Goal: Information Seeking & Learning: Learn about a topic

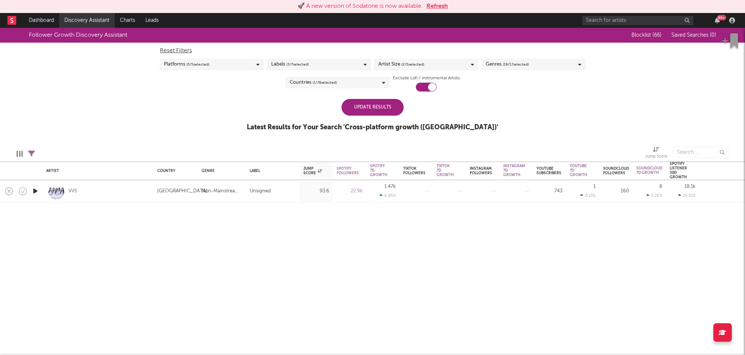
click at [82, 20] on link "Discovery Assistant" at bounding box center [87, 20] width 56 height 15
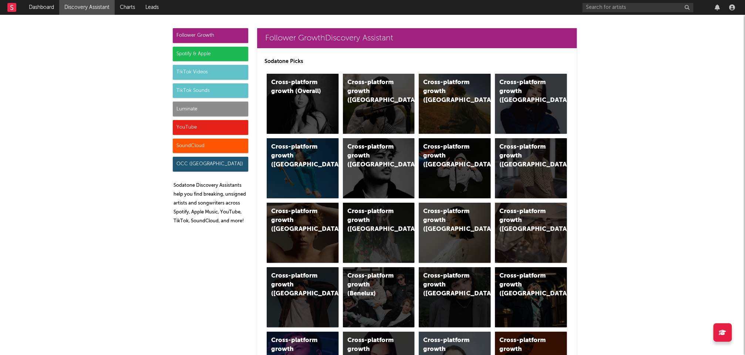
click at [192, 127] on div "YouTube" at bounding box center [210, 127] width 75 height 15
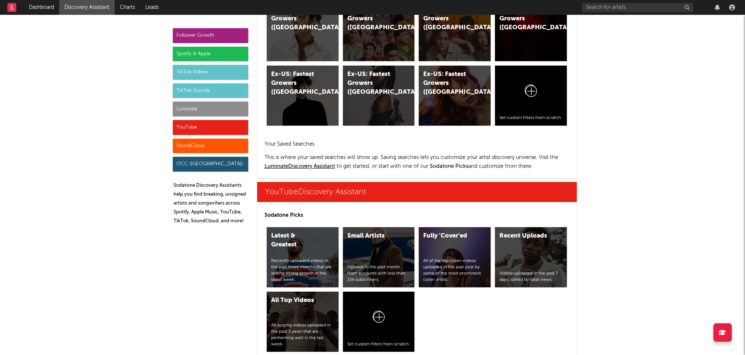
scroll to position [5280, 0]
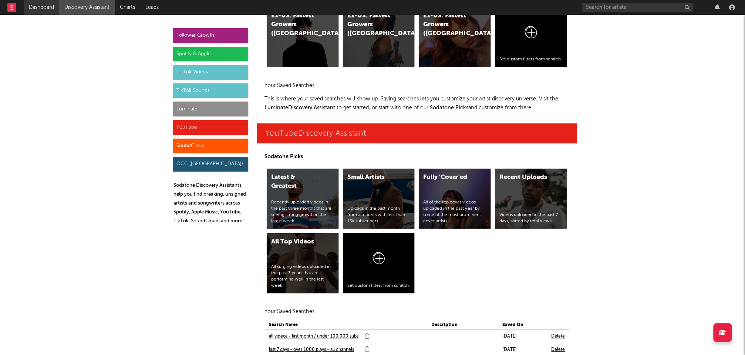
click at [40, 6] on link "Dashboard" at bounding box center [42, 7] width 36 height 15
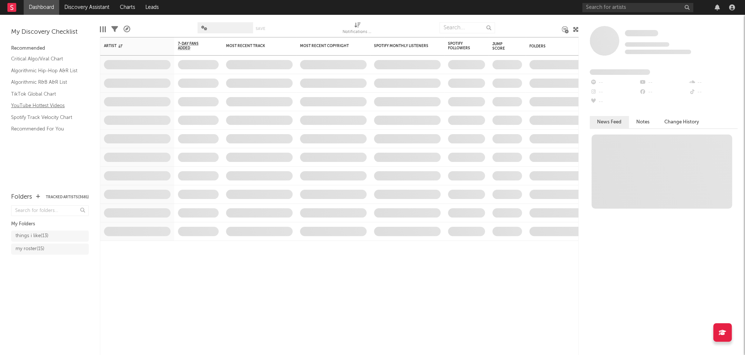
click at [43, 105] on link "YouTube Hottest Videos" at bounding box center [46, 105] width 70 height 8
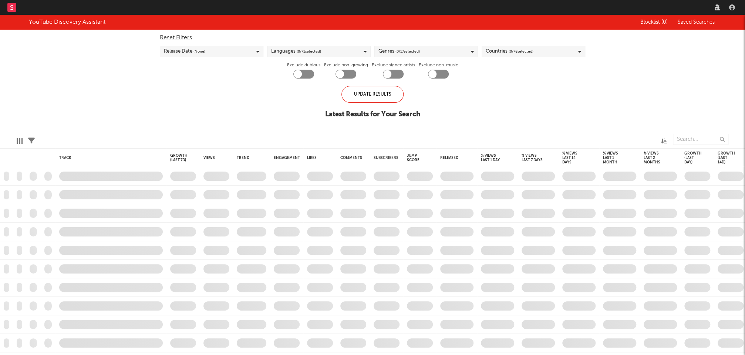
checkbox input "true"
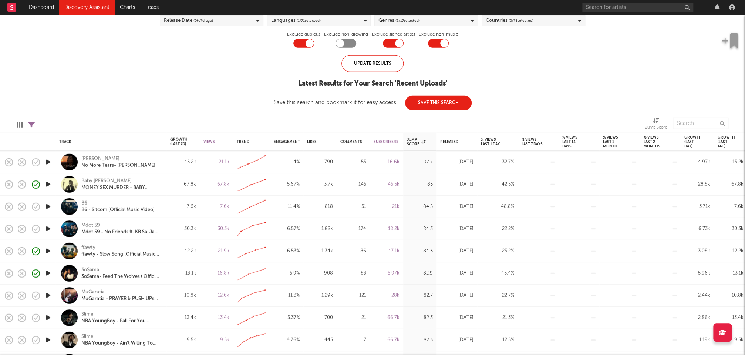
click at [48, 161] on icon "button" at bounding box center [48, 161] width 8 height 9
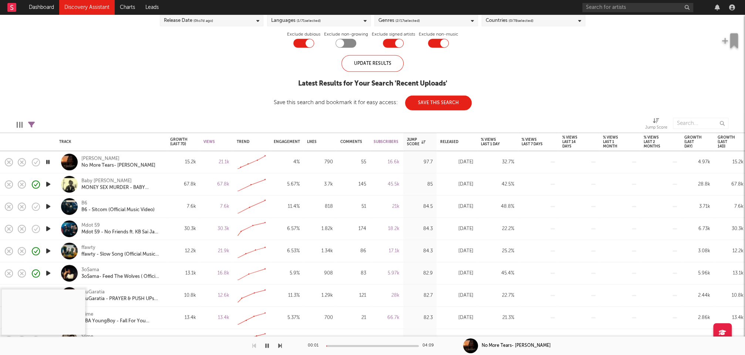
click at [48, 161] on icon "button" at bounding box center [47, 161] width 7 height 9
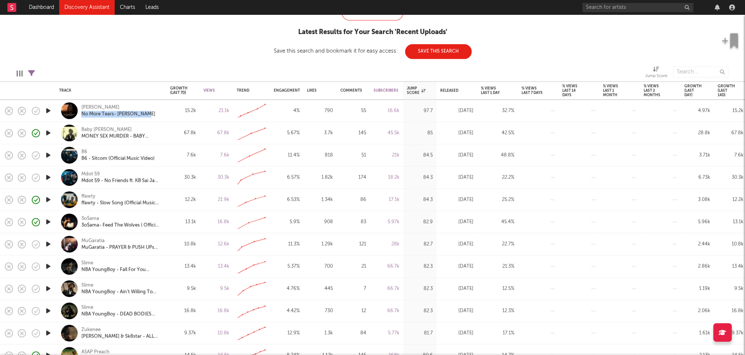
click at [47, 241] on icon "button" at bounding box center [48, 243] width 8 height 9
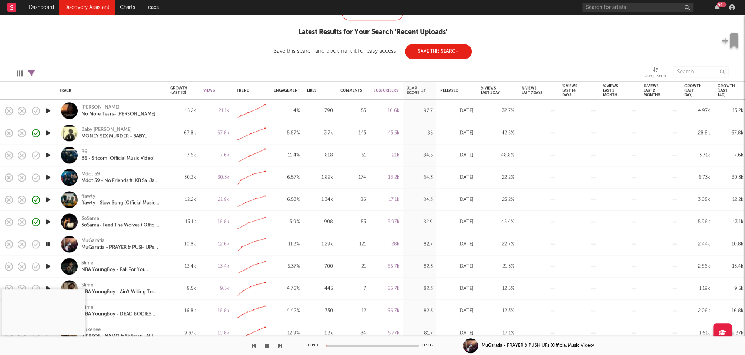
click at [340, 345] on div at bounding box center [372, 346] width 93 height 2
click at [360, 345] on div at bounding box center [372, 346] width 93 height 2
click at [268, 344] on icon "button" at bounding box center [267, 345] width 4 height 6
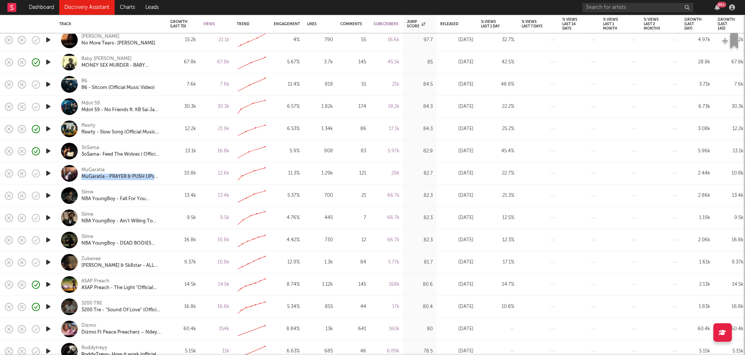
click at [48, 283] on icon "button" at bounding box center [48, 283] width 8 height 9
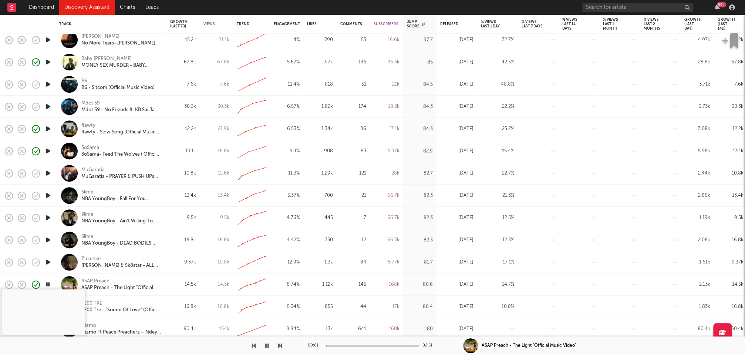
click at [342, 346] on div at bounding box center [372, 346] width 93 height 2
click at [357, 345] on div at bounding box center [372, 346] width 93 height 2
click at [266, 345] on icon "button" at bounding box center [267, 345] width 4 height 6
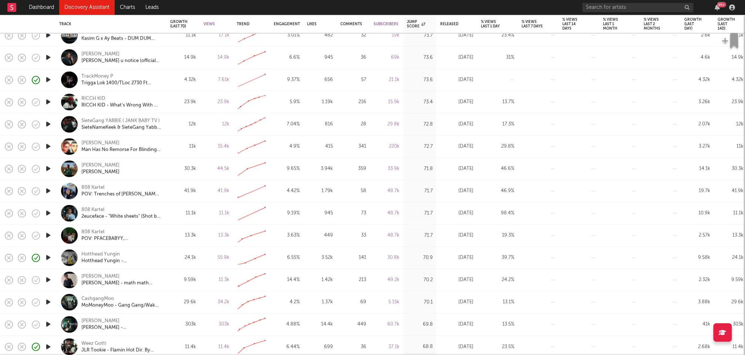
click at [48, 279] on icon "button" at bounding box center [48, 279] width 8 height 9
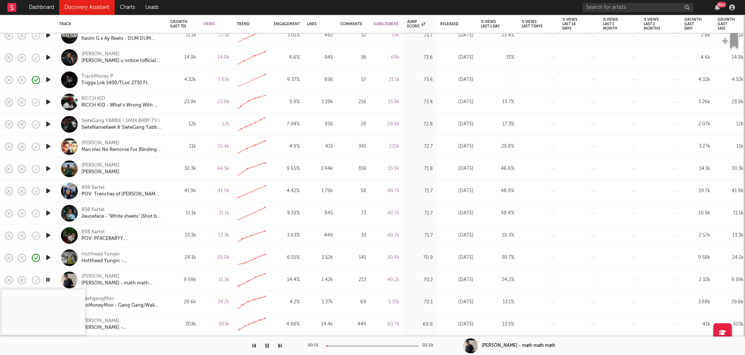
click at [339, 345] on div at bounding box center [372, 346] width 93 height 2
click at [50, 281] on icon "button" at bounding box center [47, 279] width 7 height 9
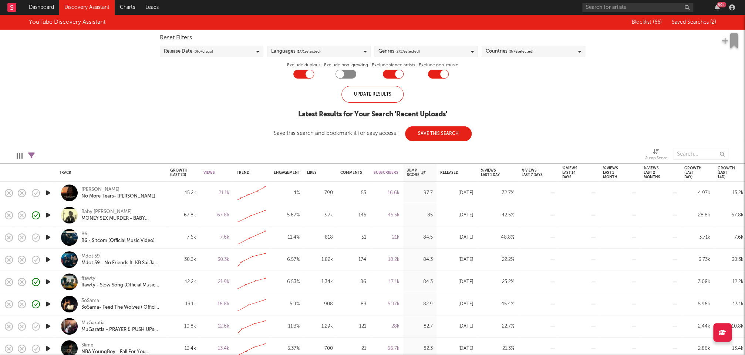
click at [457, 53] on div "Genres ( 2 / 17 selected)" at bounding box center [426, 51] width 104 height 11
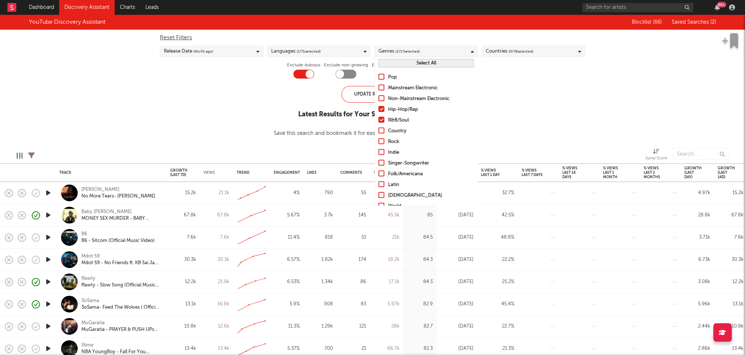
click at [404, 111] on div "Hip-Hop/Rap" at bounding box center [431, 109] width 86 height 9
click at [379, 111] on input "Hip-Hop/Rap" at bounding box center [379, 109] width 0 height 9
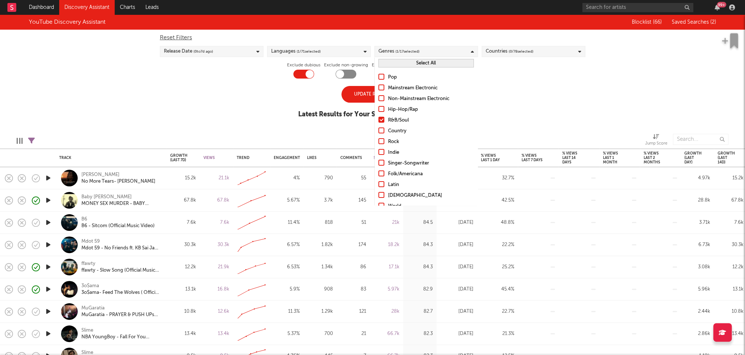
click at [396, 119] on div "R&B/Soul" at bounding box center [431, 120] width 86 height 9
click at [379, 119] on input "R&B/Soul" at bounding box center [379, 120] width 0 height 9
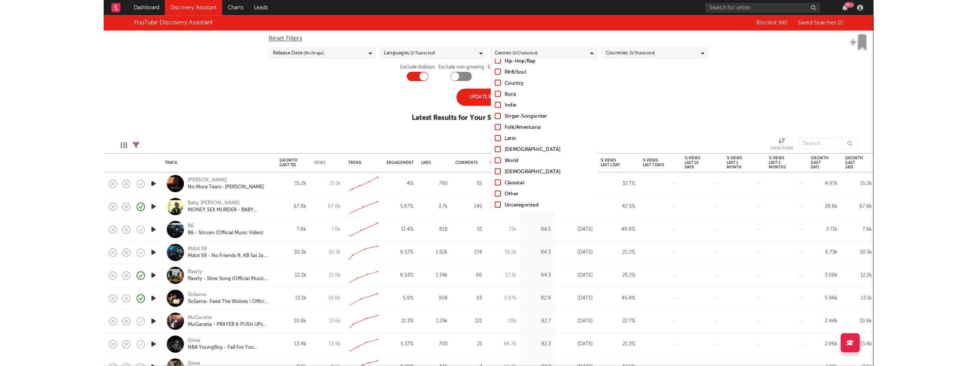
scroll to position [52, 0]
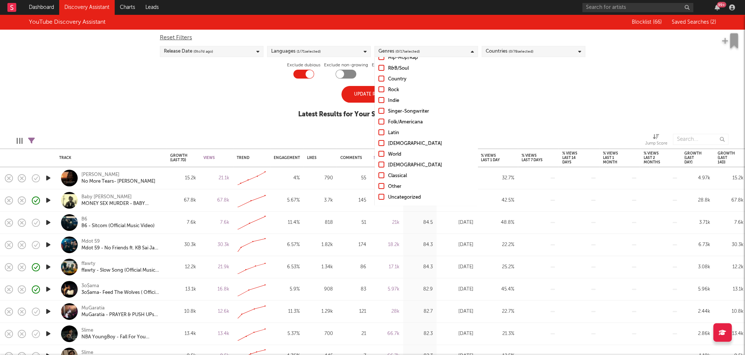
click at [397, 188] on div "Other" at bounding box center [431, 186] width 86 height 9
click at [379, 188] on input "Other" at bounding box center [379, 186] width 0 height 9
click at [401, 196] on div "Uncategorized" at bounding box center [431, 197] width 86 height 9
click at [379, 196] on input "Uncategorized" at bounding box center [379, 197] width 0 height 9
click at [252, 107] on div "YouTube Discovery Assistant Blocklist ( 66 ) Saved Searches ( 2 ) Reset Filters…" at bounding box center [372, 70] width 745 height 111
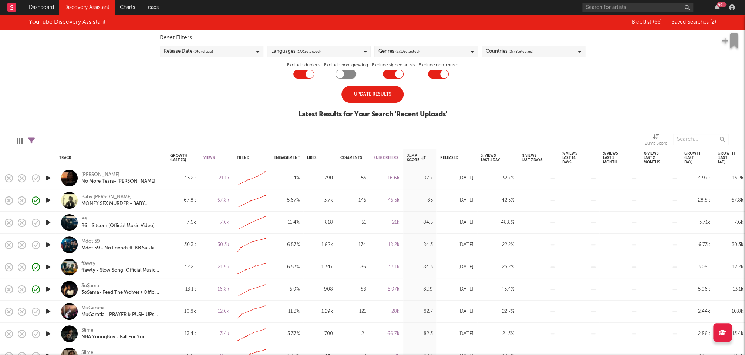
click at [373, 96] on div "Update Results" at bounding box center [373, 94] width 62 height 17
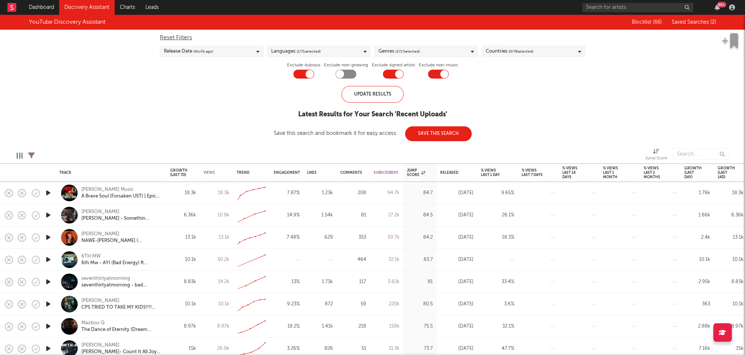
click at [48, 192] on icon "button" at bounding box center [48, 192] width 8 height 9
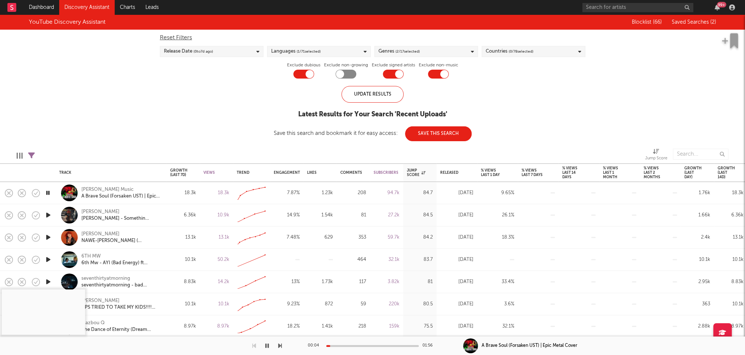
click at [49, 236] on icon "button" at bounding box center [48, 236] width 8 height 9
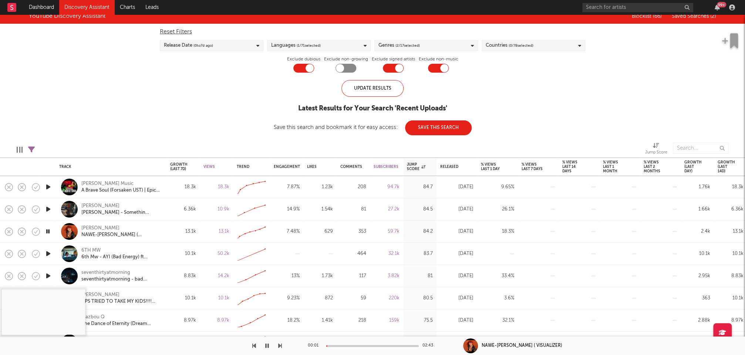
click at [347, 345] on div at bounding box center [372, 346] width 93 height 2
click at [47, 253] on icon "button" at bounding box center [48, 253] width 8 height 9
click at [342, 345] on div at bounding box center [372, 346] width 93 height 2
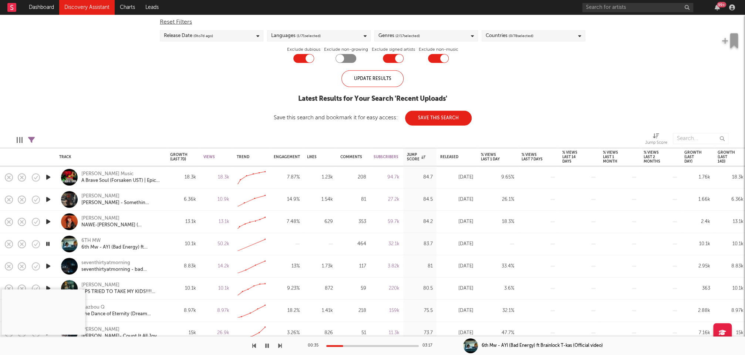
click at [49, 266] on icon "button" at bounding box center [48, 265] width 8 height 9
click at [50, 265] on icon "button" at bounding box center [47, 265] width 7 height 9
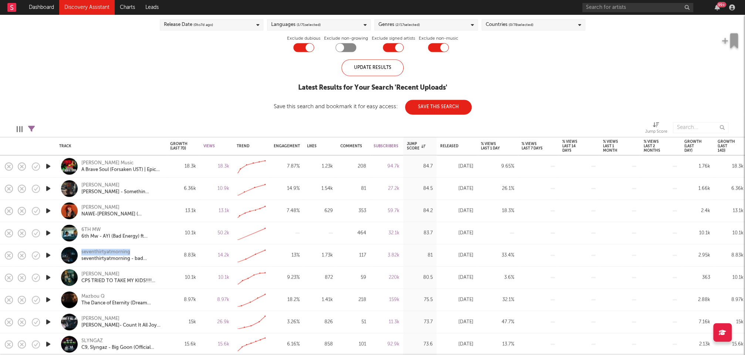
click at [48, 279] on icon "button" at bounding box center [48, 276] width 8 height 9
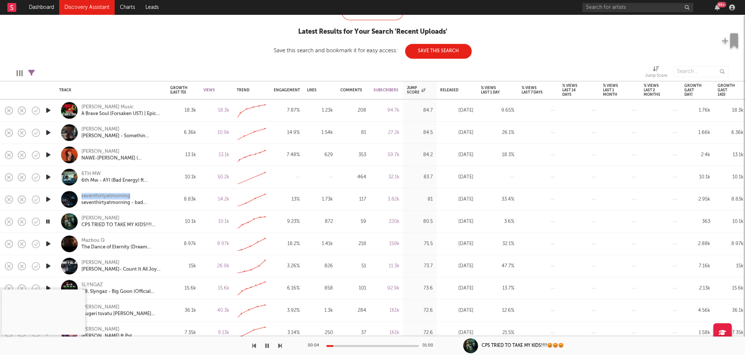
click at [48, 264] on icon "button" at bounding box center [48, 265] width 8 height 9
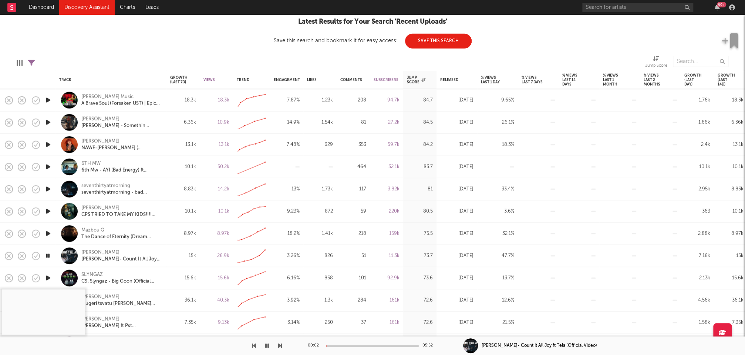
click at [335, 345] on div at bounding box center [372, 346] width 93 height 2
click at [345, 343] on div "00:34 05:52" at bounding box center [373, 345] width 130 height 19
click at [347, 345] on div at bounding box center [372, 346] width 93 height 2
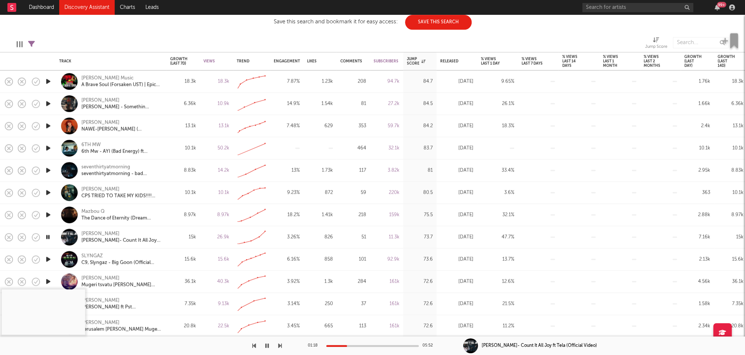
click at [49, 258] on icon "button" at bounding box center [48, 258] width 8 height 9
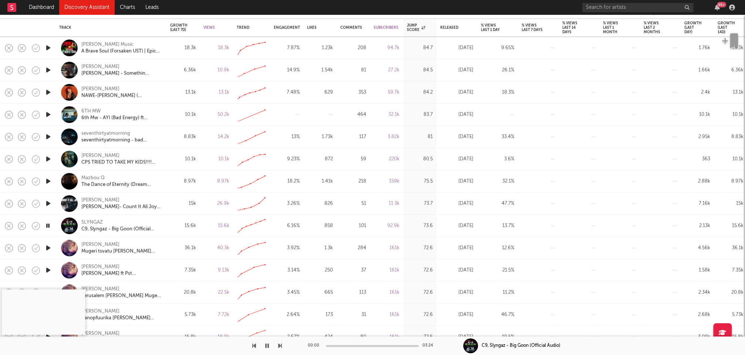
click at [344, 345] on div at bounding box center [372, 346] width 93 height 2
click at [49, 225] on icon "button" at bounding box center [47, 225] width 7 height 9
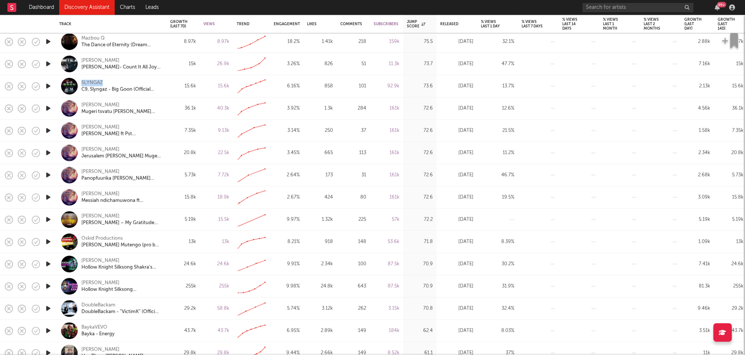
click at [48, 217] on icon "button" at bounding box center [48, 219] width 8 height 9
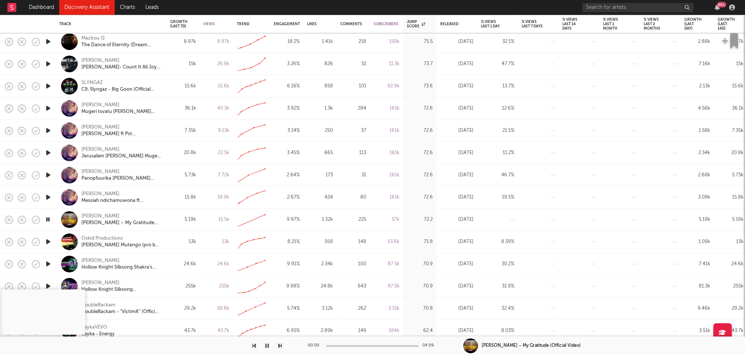
click at [346, 346] on div at bounding box center [372, 346] width 93 height 2
click at [267, 345] on icon "button" at bounding box center [267, 345] width 4 height 6
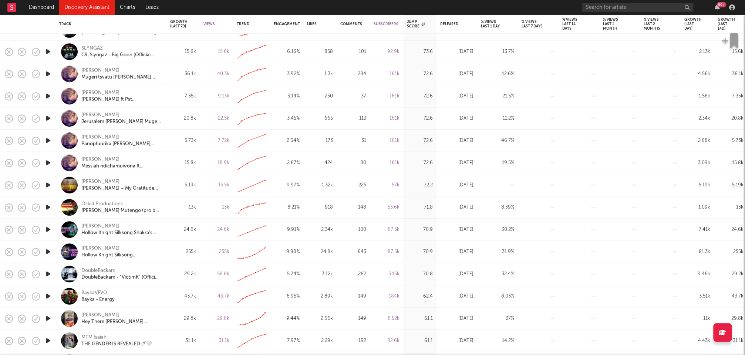
click at [47, 295] on icon "button" at bounding box center [48, 295] width 8 height 9
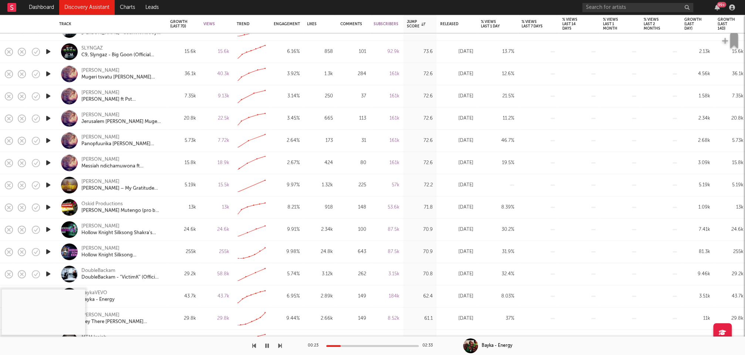
click at [341, 345] on div at bounding box center [372, 346] width 93 height 2
click at [266, 346] on icon "button" at bounding box center [267, 345] width 4 height 6
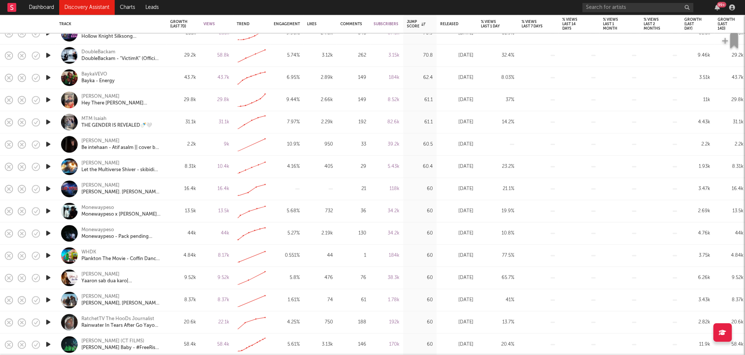
click at [48, 299] on icon "button" at bounding box center [48, 299] width 8 height 9
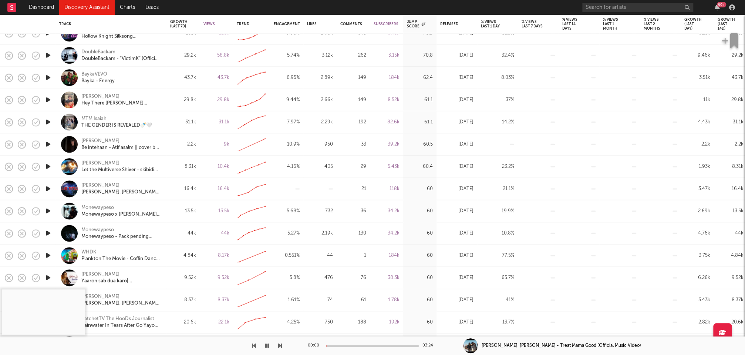
click at [338, 345] on div at bounding box center [372, 346] width 93 height 2
click at [268, 345] on icon "button" at bounding box center [267, 345] width 4 height 6
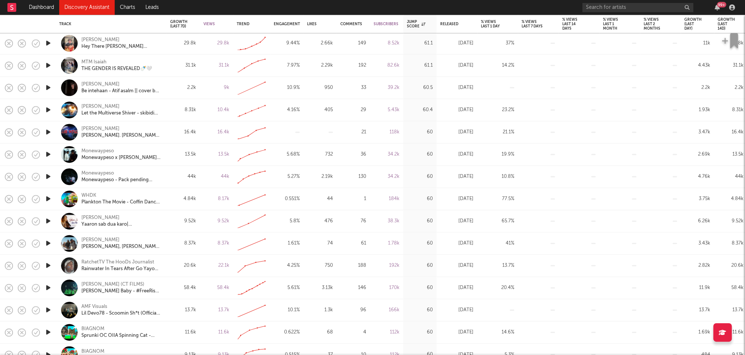
click at [49, 308] on icon "button" at bounding box center [48, 309] width 8 height 9
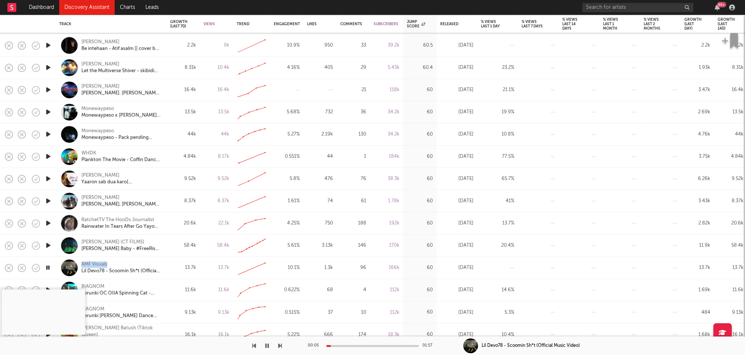
click at [50, 267] on icon "button" at bounding box center [47, 267] width 7 height 9
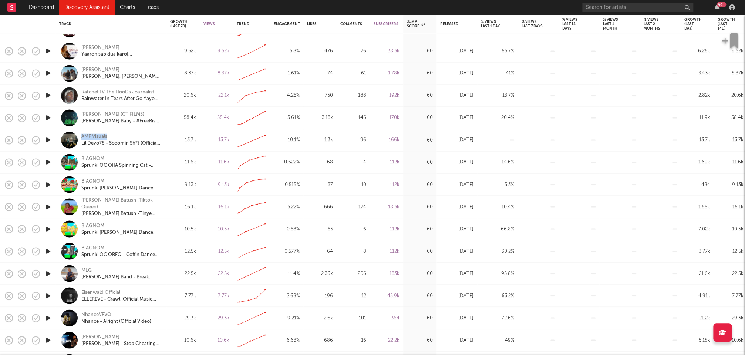
click at [48, 272] on icon "button" at bounding box center [48, 272] width 8 height 9
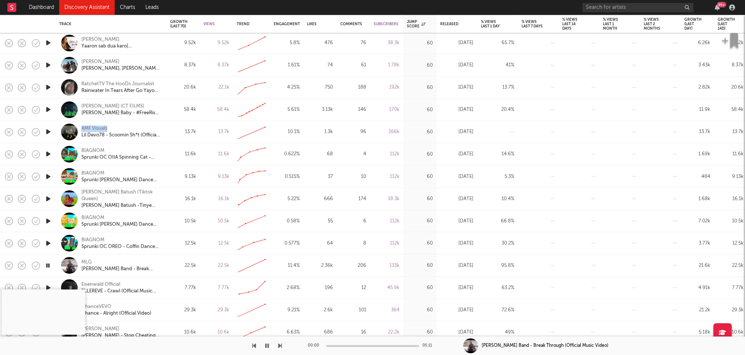
click at [48, 262] on icon "button" at bounding box center [47, 264] width 7 height 9
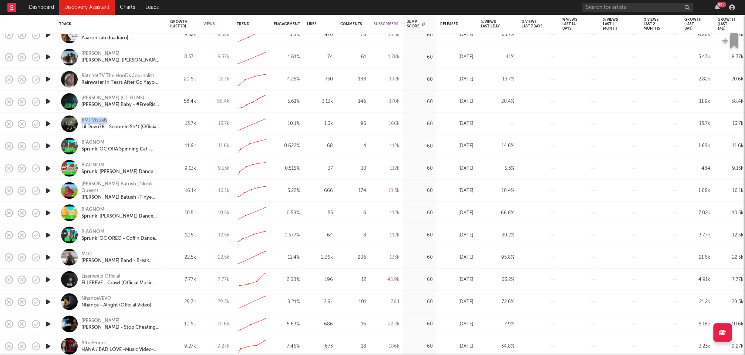
click at [48, 277] on icon "button" at bounding box center [48, 279] width 8 height 9
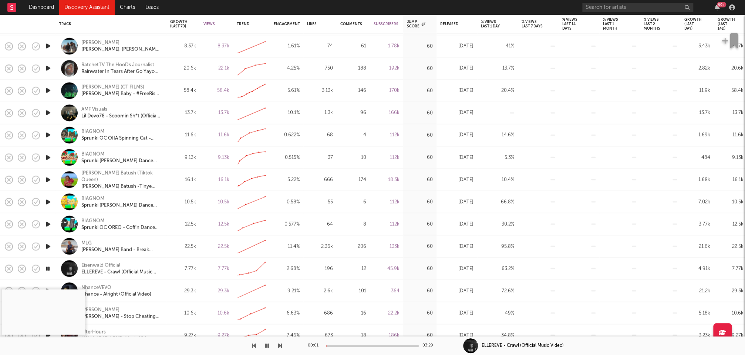
click at [348, 346] on div "00:01 03:29" at bounding box center [373, 345] width 130 height 19
click at [348, 345] on div at bounding box center [372, 346] width 93 height 2
click at [369, 345] on div at bounding box center [372, 346] width 93 height 2
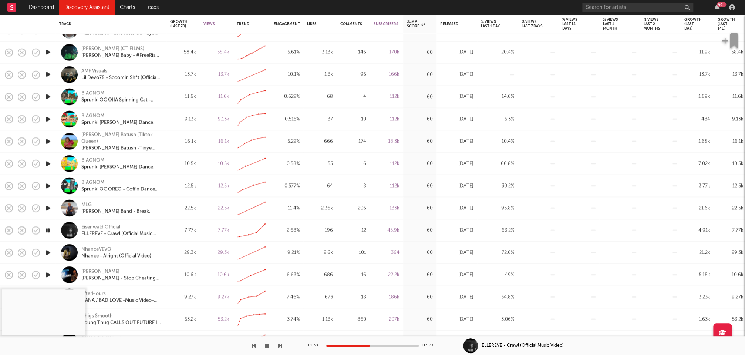
click at [48, 229] on icon "button" at bounding box center [47, 229] width 7 height 9
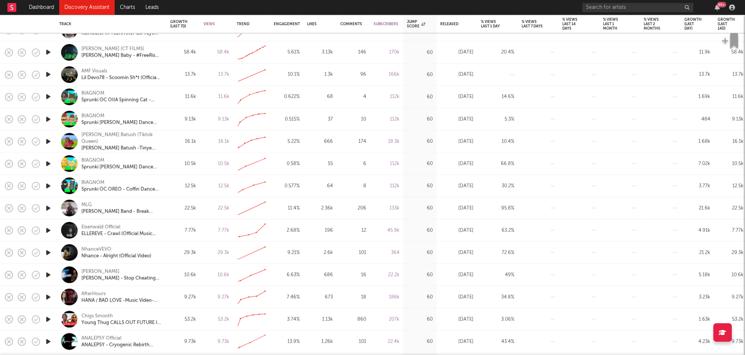
click at [48, 250] on icon "button" at bounding box center [48, 252] width 8 height 9
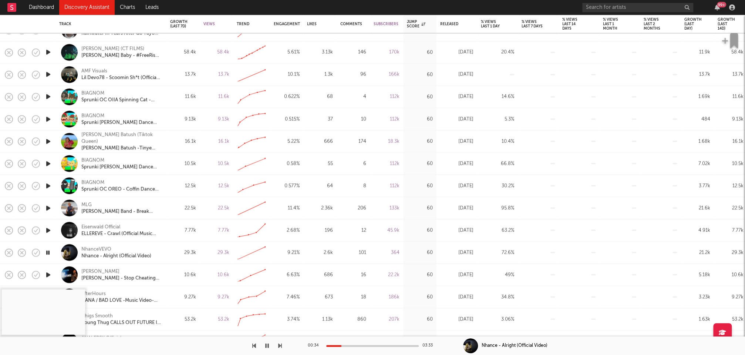
click at [342, 345] on div at bounding box center [372, 346] width 93 height 2
click at [266, 346] on icon "button" at bounding box center [267, 345] width 4 height 6
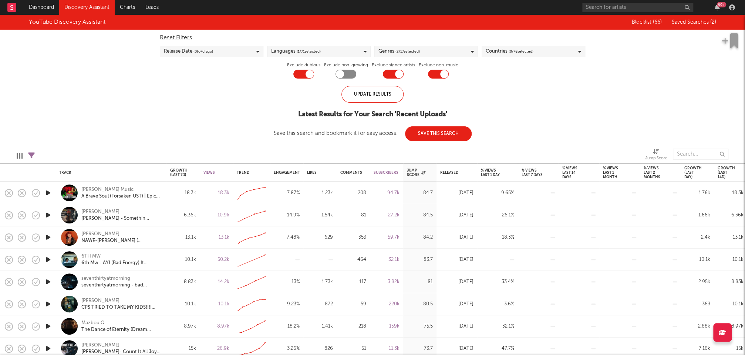
click at [450, 54] on div "Genres ( 2 / 17 selected)" at bounding box center [426, 51] width 104 height 11
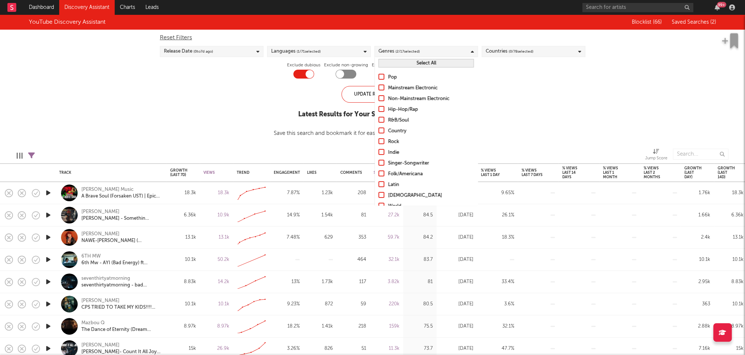
click at [444, 60] on button "Select All" at bounding box center [426, 63] width 95 height 9
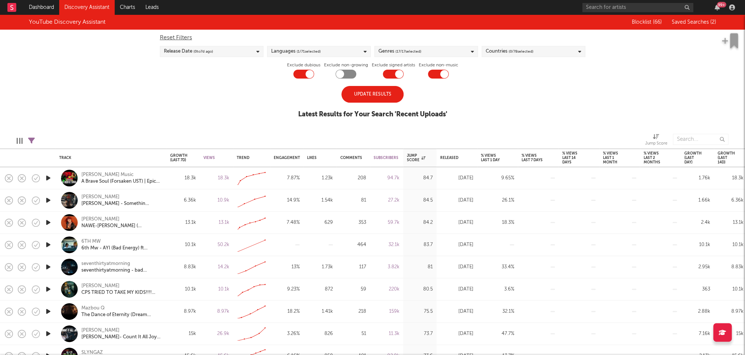
click at [553, 62] on div "Reset Filters Release Date ( 0 to 7 d ago) Languages ( 1 / 71 selected) Genres …" at bounding box center [372, 54] width 433 height 49
click at [553, 54] on div "Countries ( 0 / 78 selected)" at bounding box center [534, 51] width 104 height 11
click at [641, 69] on div "YouTube Discovery Assistant Blocklist ( 66 ) Saved Searches ( 2 ) Reset Filters…" at bounding box center [372, 70] width 745 height 111
click at [373, 98] on div "Update Results" at bounding box center [373, 94] width 62 height 17
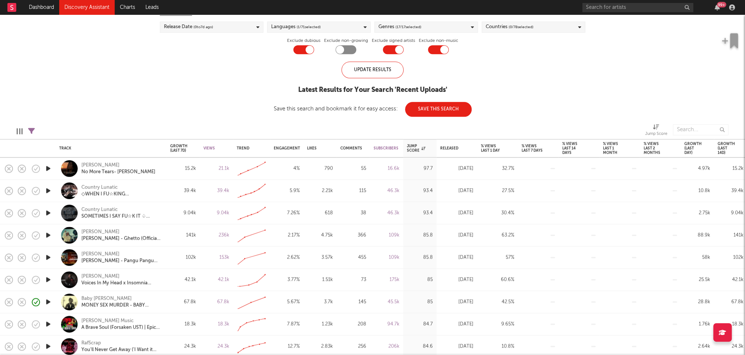
click at [48, 188] on icon "button" at bounding box center [48, 190] width 8 height 9
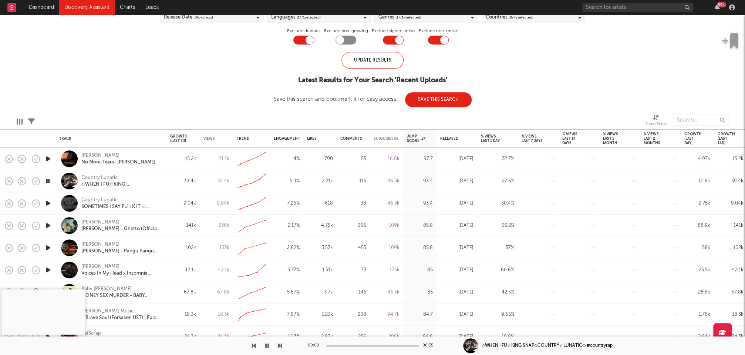
click at [48, 200] on icon "button" at bounding box center [48, 202] width 8 height 9
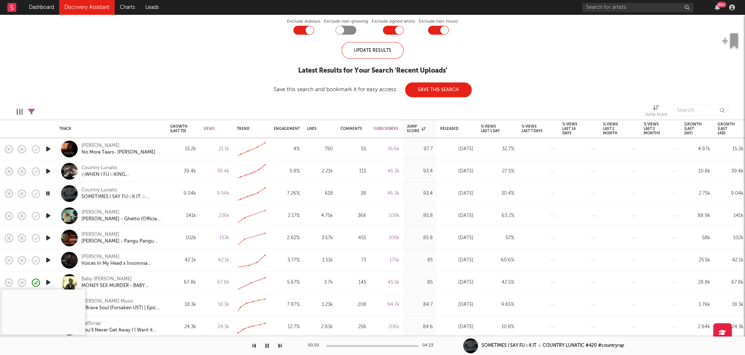
click at [49, 215] on icon "button" at bounding box center [48, 215] width 8 height 9
click at [346, 346] on div at bounding box center [372, 346] width 93 height 2
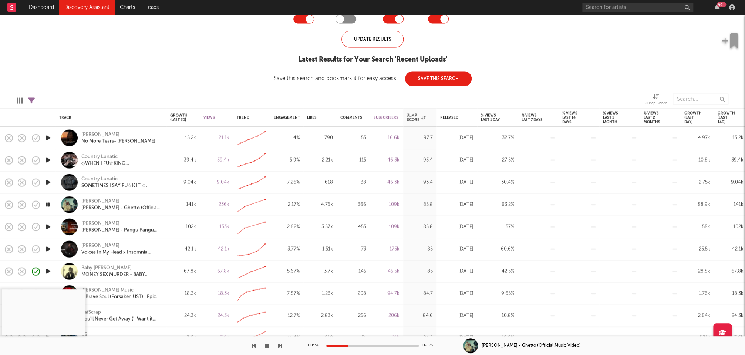
click at [50, 159] on icon "button" at bounding box center [48, 159] width 8 height 9
click at [347, 345] on div at bounding box center [372, 346] width 93 height 2
click at [48, 160] on icon "button" at bounding box center [47, 159] width 7 height 9
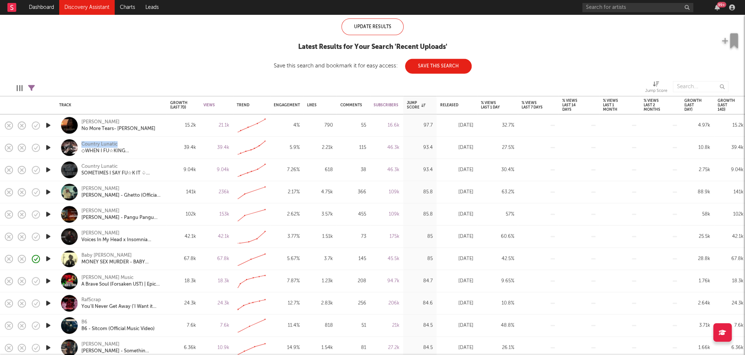
click at [49, 235] on icon "button" at bounding box center [48, 236] width 8 height 9
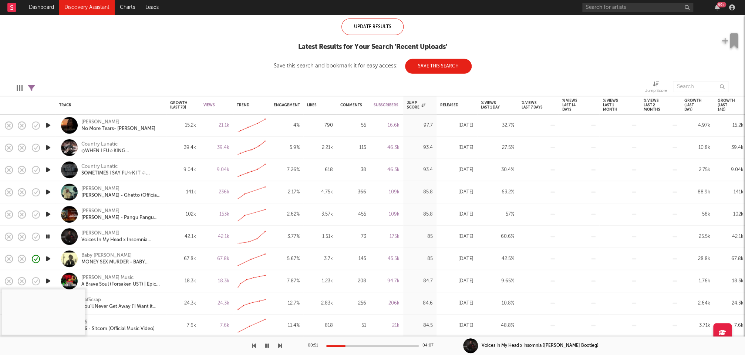
click at [346, 345] on div at bounding box center [372, 346] width 93 height 2
click at [268, 345] on icon "button" at bounding box center [267, 345] width 4 height 6
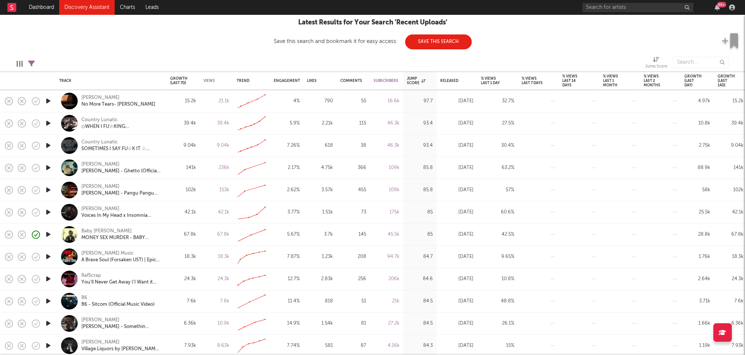
click at [49, 278] on icon "button" at bounding box center [48, 278] width 8 height 9
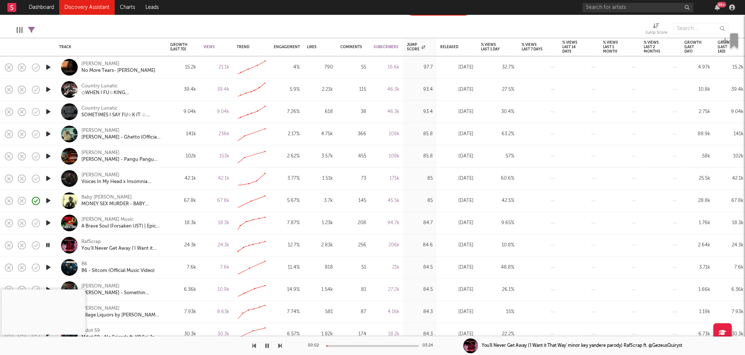
click at [346, 345] on div at bounding box center [372, 346] width 93 height 2
click at [374, 345] on div at bounding box center [372, 346] width 93 height 2
click at [266, 346] on icon "button" at bounding box center [267, 345] width 4 height 6
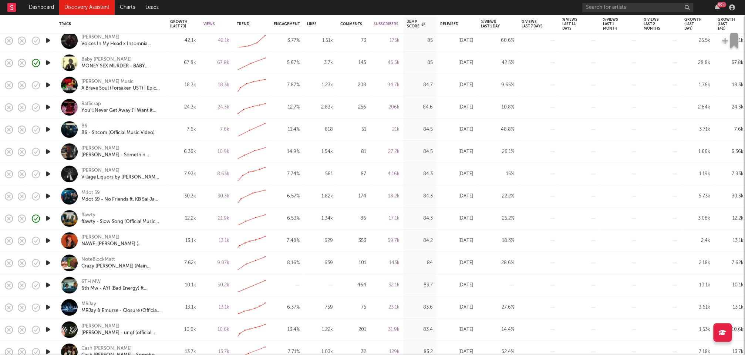
click at [49, 306] on icon "button" at bounding box center [48, 306] width 8 height 9
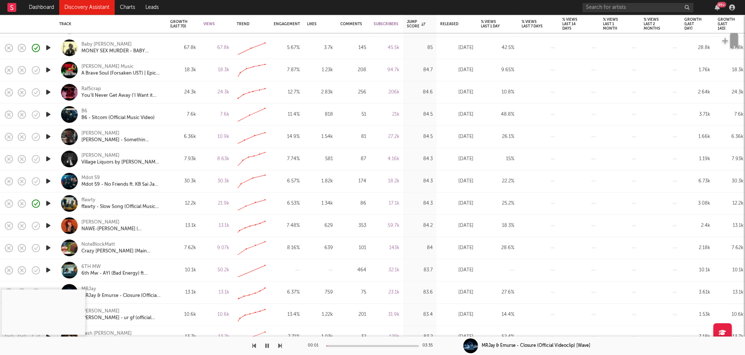
click at [339, 345] on div at bounding box center [372, 346] width 93 height 2
click at [357, 345] on div at bounding box center [372, 346] width 93 height 2
click at [266, 344] on icon "button" at bounding box center [267, 345] width 4 height 6
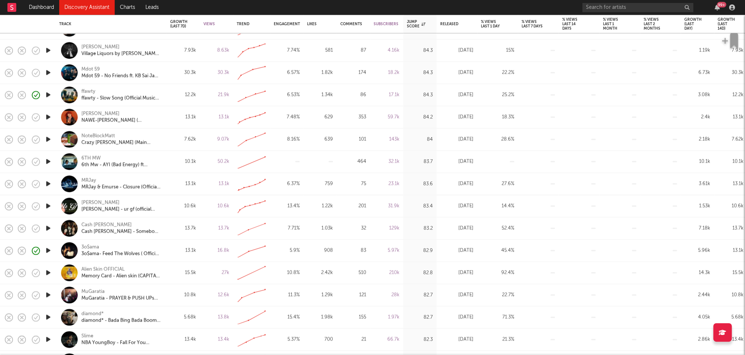
click at [49, 315] on icon "button" at bounding box center [48, 316] width 8 height 9
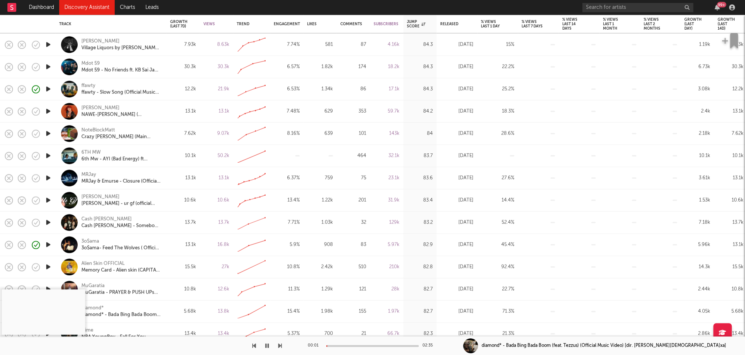
click at [339, 345] on div at bounding box center [372, 346] width 93 height 2
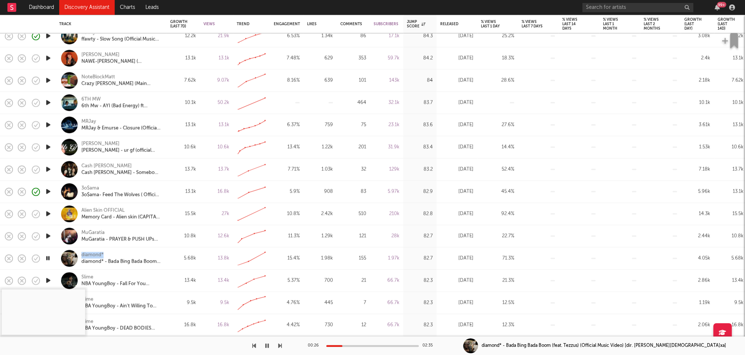
click at [46, 256] on icon "button" at bounding box center [47, 257] width 7 height 9
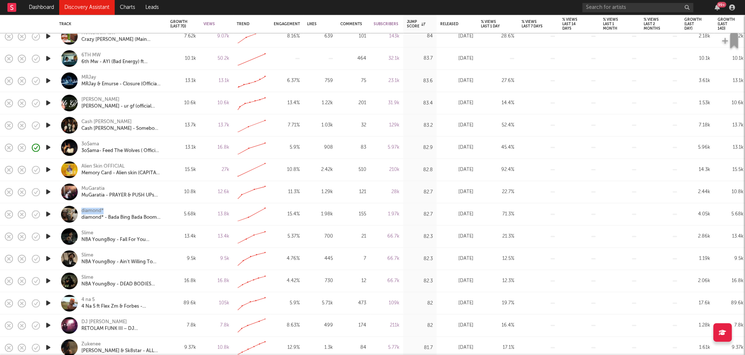
click at [48, 302] on icon "button" at bounding box center [48, 302] width 8 height 9
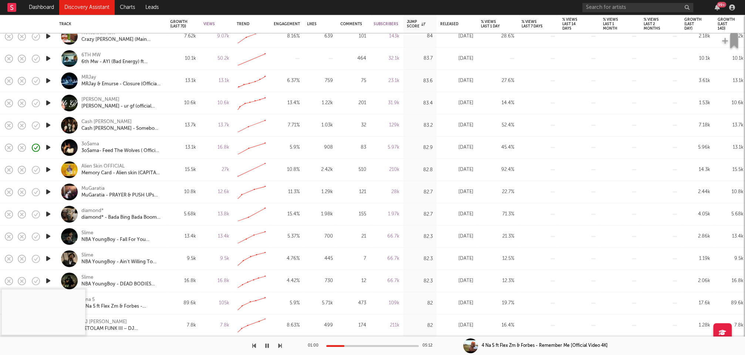
click at [345, 345] on div at bounding box center [372, 346] width 93 height 2
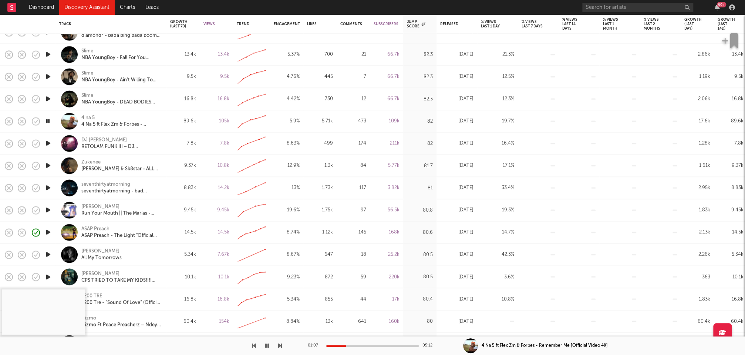
click at [47, 254] on icon "button" at bounding box center [48, 254] width 8 height 9
click at [342, 345] on div at bounding box center [372, 346] width 93 height 2
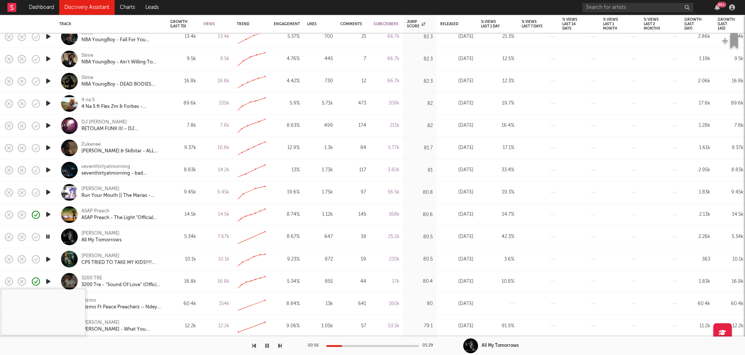
click at [50, 235] on icon "button" at bounding box center [47, 236] width 7 height 9
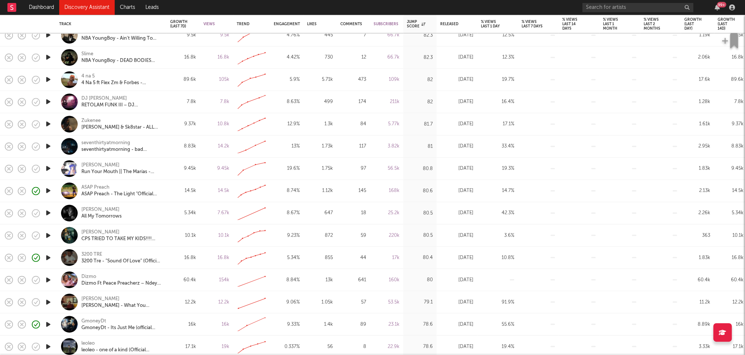
click at [48, 278] on icon "button" at bounding box center [48, 279] width 8 height 9
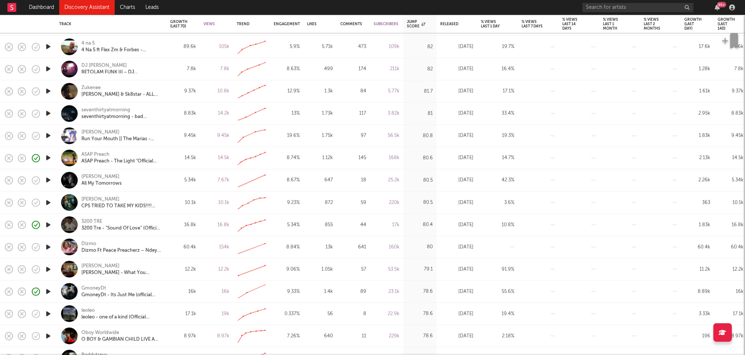
click at [48, 312] on icon "button" at bounding box center [48, 313] width 8 height 9
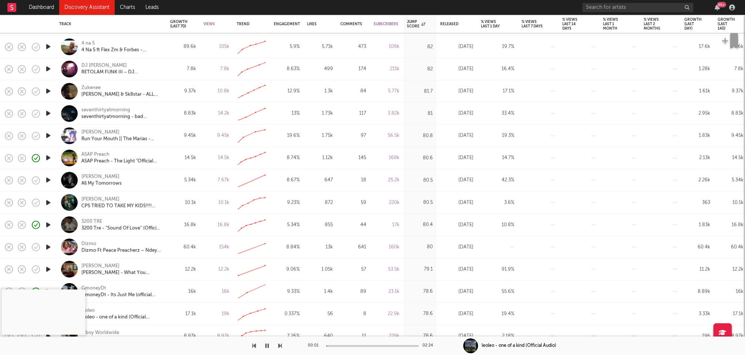
click at [346, 345] on div at bounding box center [372, 346] width 93 height 2
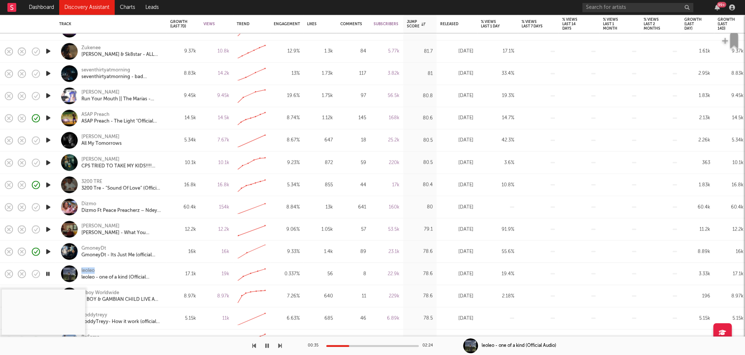
click at [48, 274] on icon "button" at bounding box center [47, 273] width 7 height 9
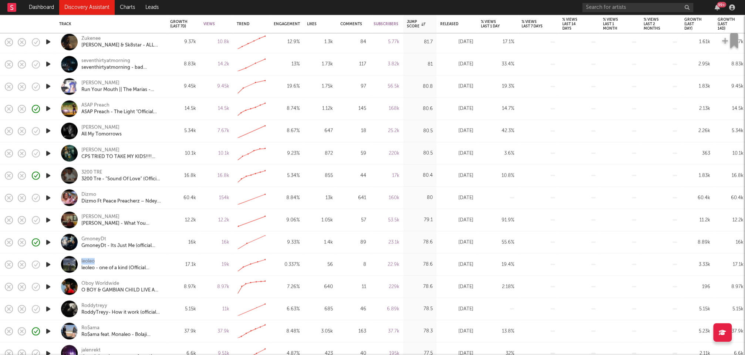
click at [48, 285] on icon "button" at bounding box center [48, 286] width 8 height 9
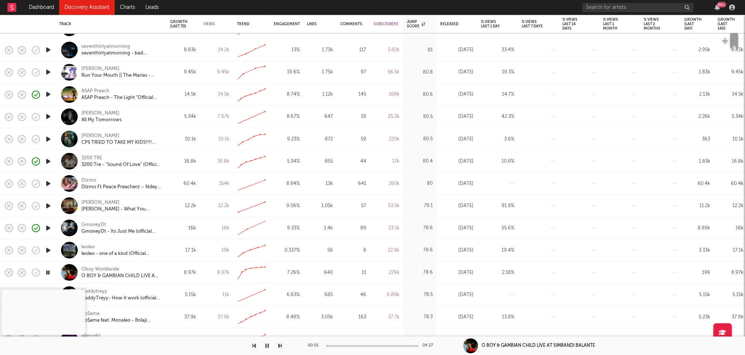
click at [342, 345] on div at bounding box center [372, 346] width 93 height 2
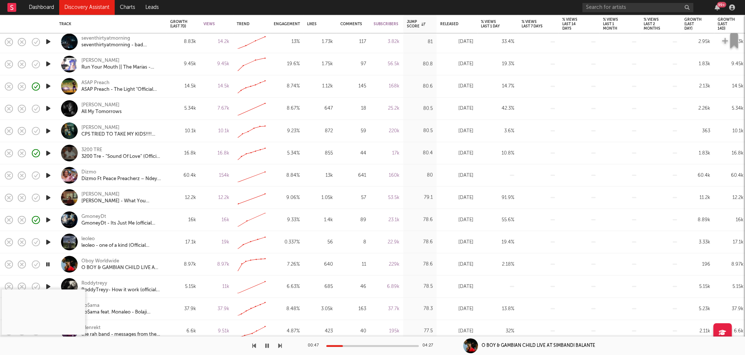
click at [47, 261] on icon "button" at bounding box center [47, 263] width 7 height 9
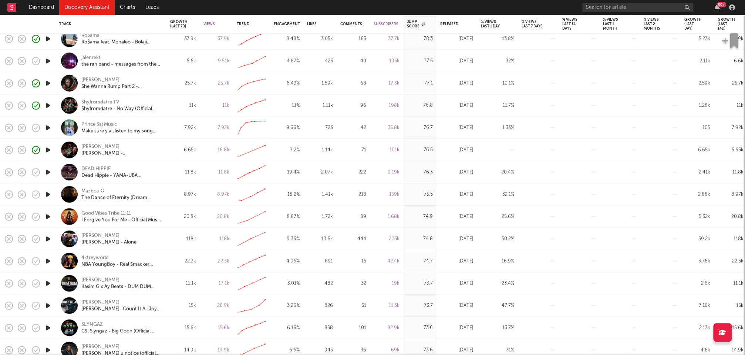
click at [48, 305] on icon "button" at bounding box center [48, 304] width 8 height 9
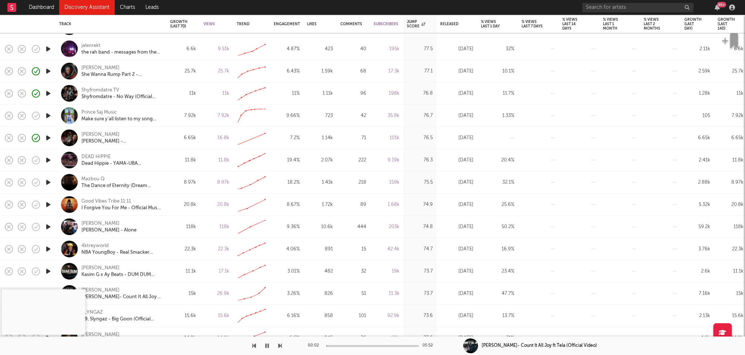
click at [343, 345] on div at bounding box center [372, 346] width 93 height 2
click at [358, 345] on div at bounding box center [372, 346] width 93 height 2
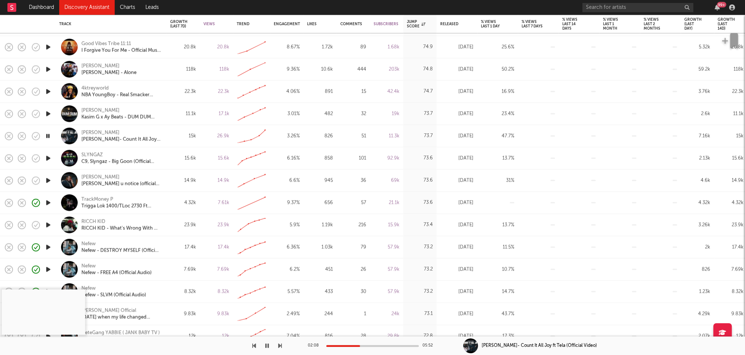
click at [49, 246] on icon "button" at bounding box center [48, 246] width 8 height 9
click at [350, 345] on div at bounding box center [372, 346] width 93 height 2
click at [267, 345] on icon "button" at bounding box center [267, 345] width 4 height 6
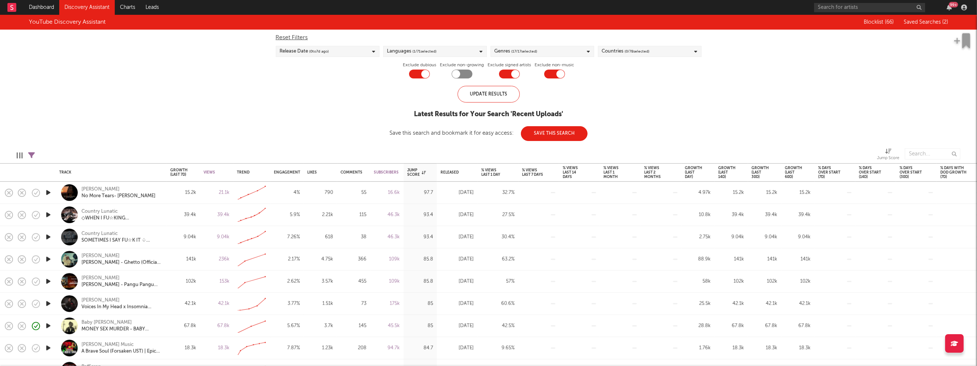
click at [675, 51] on div "Countries ( 0 / 78 selected)" at bounding box center [650, 51] width 104 height 11
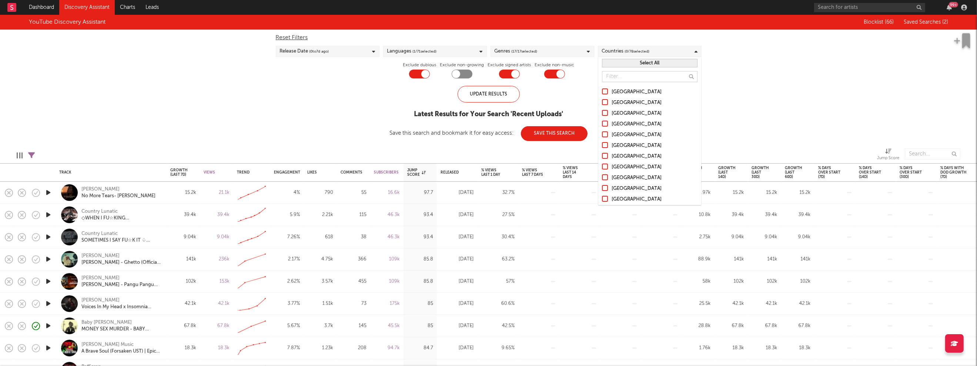
click at [656, 61] on button "Select All" at bounding box center [649, 63] width 95 height 9
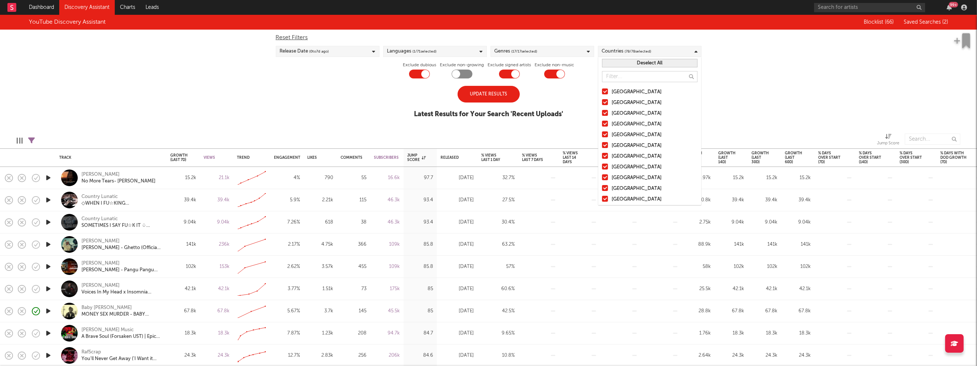
click at [481, 51] on icon at bounding box center [481, 51] width 3 height 5
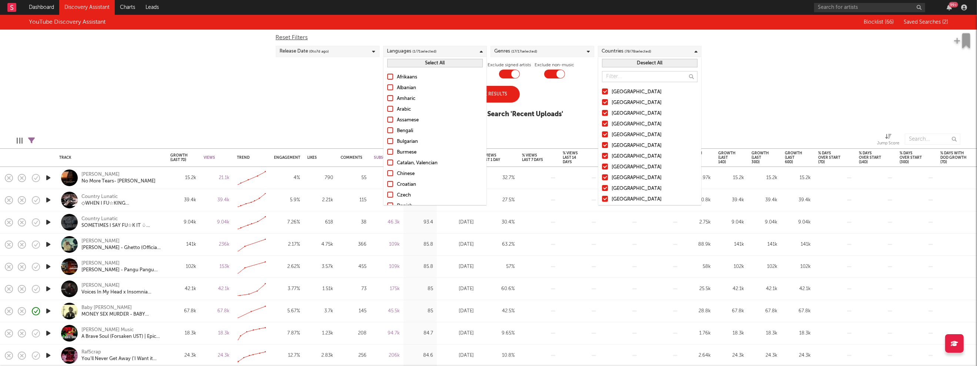
click at [443, 64] on button "Select All" at bounding box center [434, 63] width 95 height 9
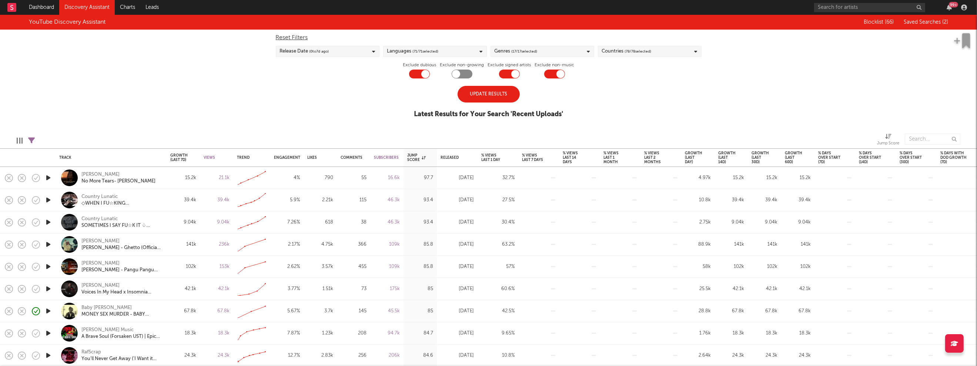
click at [505, 94] on div "Update Results" at bounding box center [488, 94] width 62 height 17
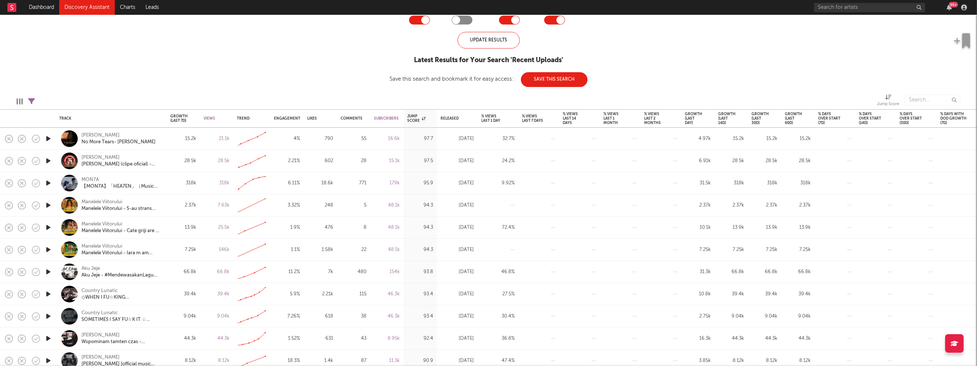
click at [47, 181] on icon "button" at bounding box center [48, 182] width 8 height 9
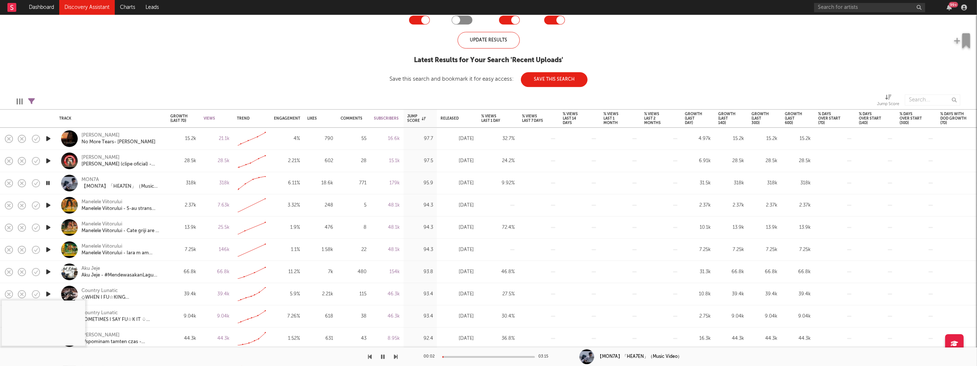
click at [459, 354] on div at bounding box center [488, 357] width 93 height 2
click at [481, 354] on div at bounding box center [488, 357] width 93 height 2
click at [48, 182] on icon "button" at bounding box center [47, 182] width 7 height 9
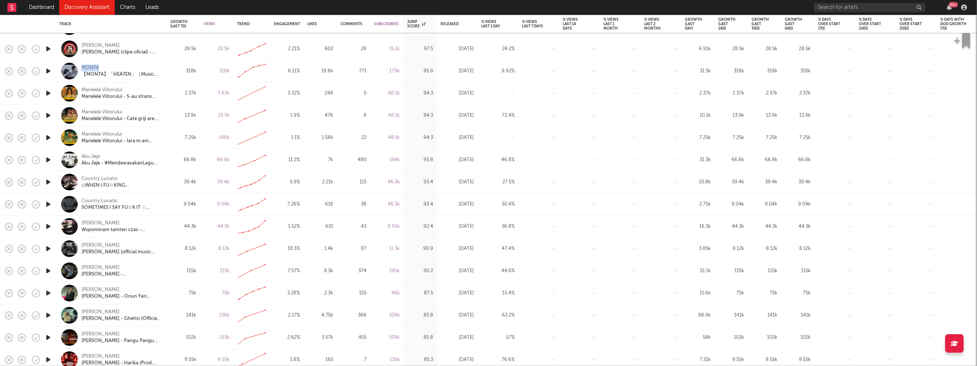
click at [48, 292] on icon "button" at bounding box center [48, 292] width 8 height 9
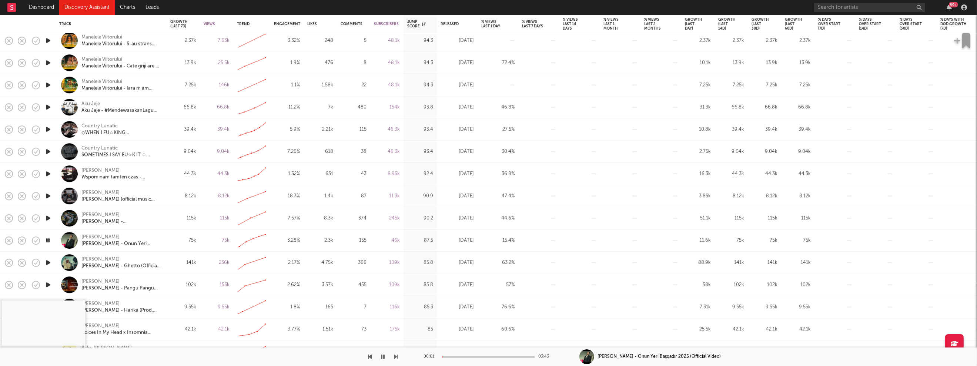
click at [49, 262] on icon "button" at bounding box center [48, 262] width 8 height 9
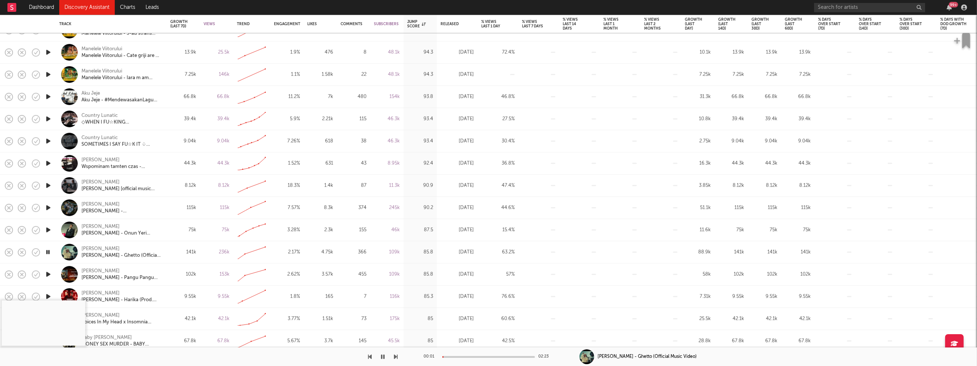
click at [460, 354] on div at bounding box center [488, 357] width 93 height 2
click at [383, 354] on icon "button" at bounding box center [383, 357] width 4 height 6
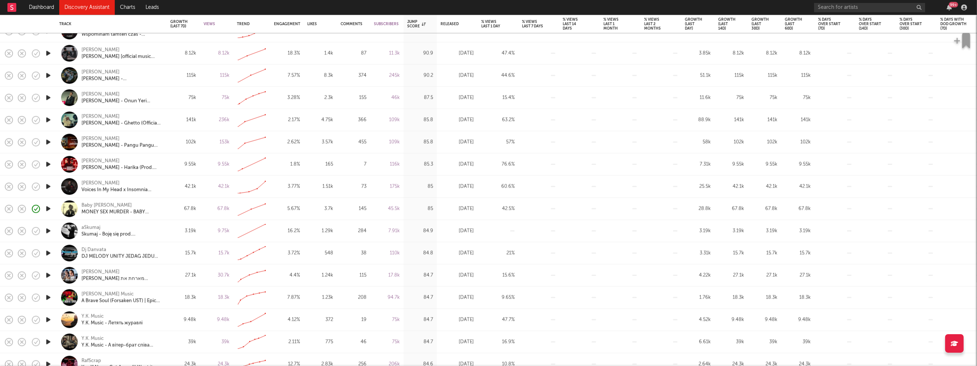
click at [47, 320] on icon "button" at bounding box center [48, 319] width 8 height 9
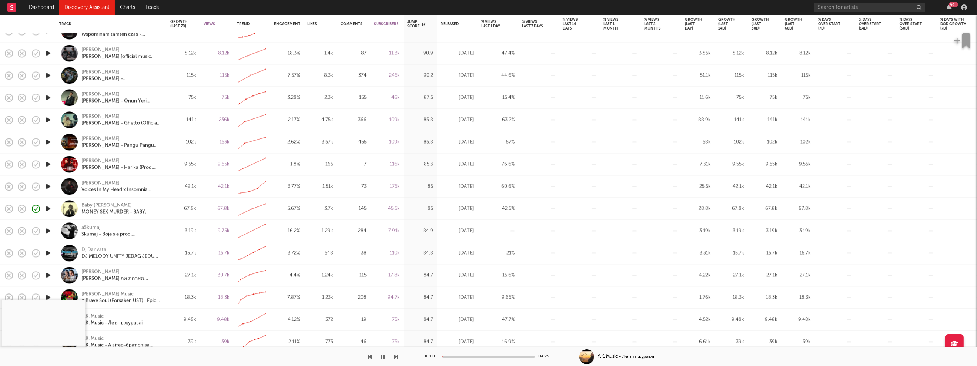
click at [457, 354] on div at bounding box center [488, 357] width 93 height 2
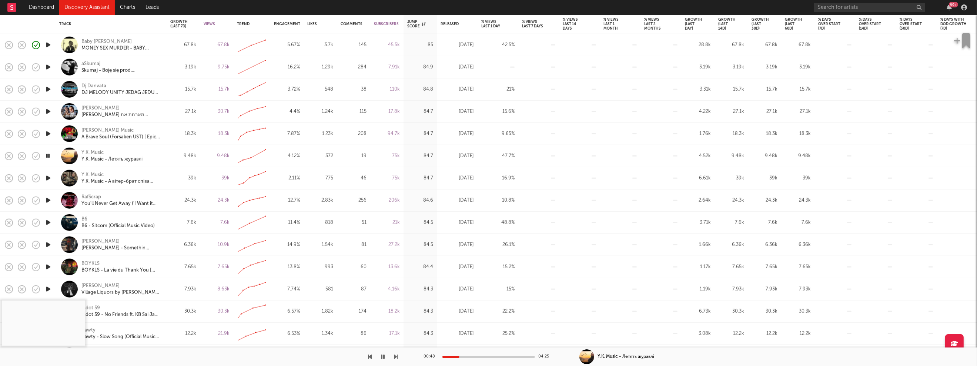
click at [48, 265] on icon "button" at bounding box center [48, 266] width 8 height 9
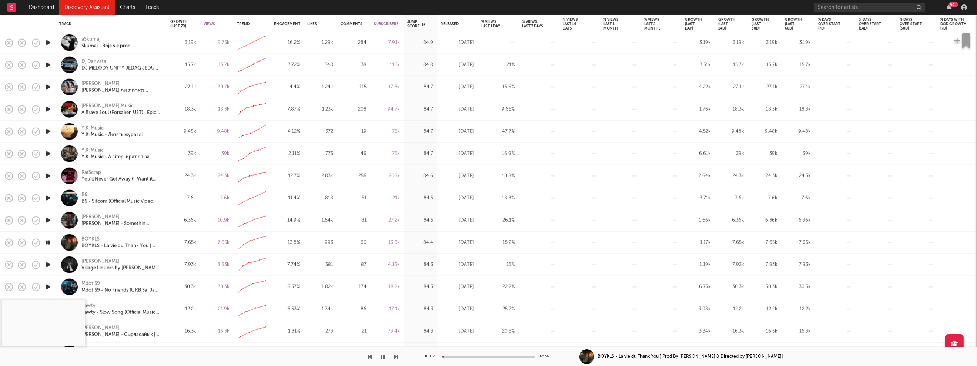
click at [465, 354] on div at bounding box center [488, 357] width 93 height 2
click at [385, 354] on button "button" at bounding box center [382, 356] width 7 height 19
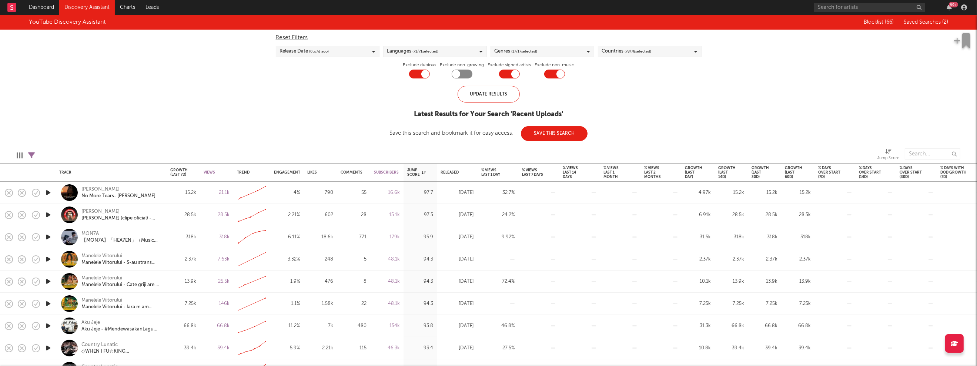
click at [71, 6] on link "Discovery Assistant" at bounding box center [87, 7] width 56 height 15
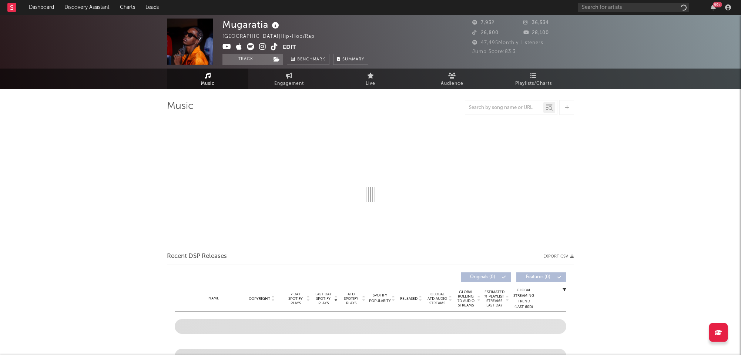
select select "1w"
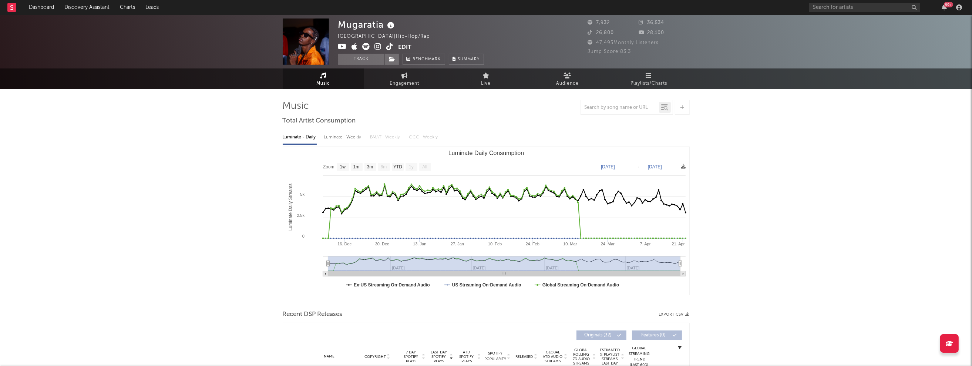
click at [343, 137] on div "Luminate - Weekly" at bounding box center [343, 137] width 39 height 13
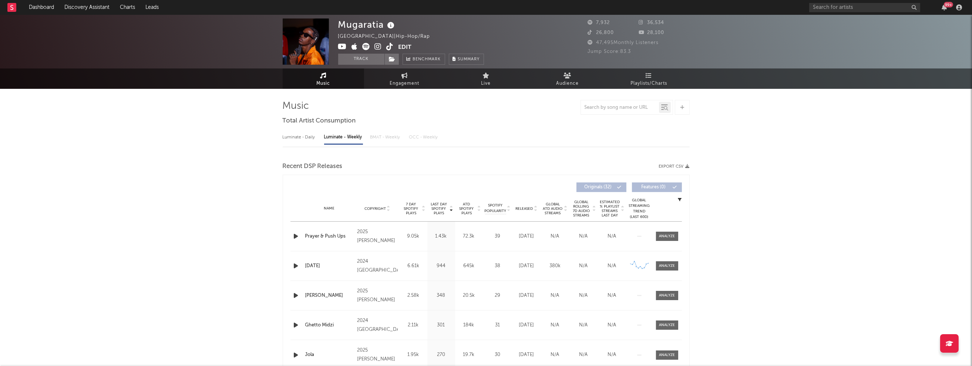
select select "6m"
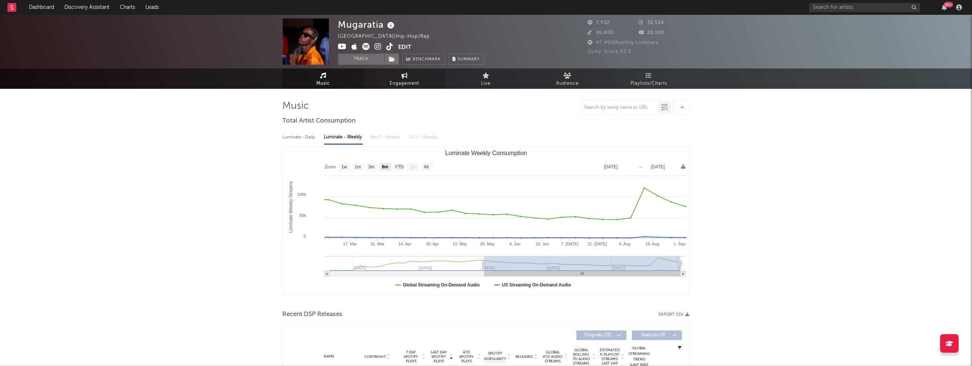
click at [408, 79] on span "Engagement" at bounding box center [405, 83] width 30 height 9
select select "1w"
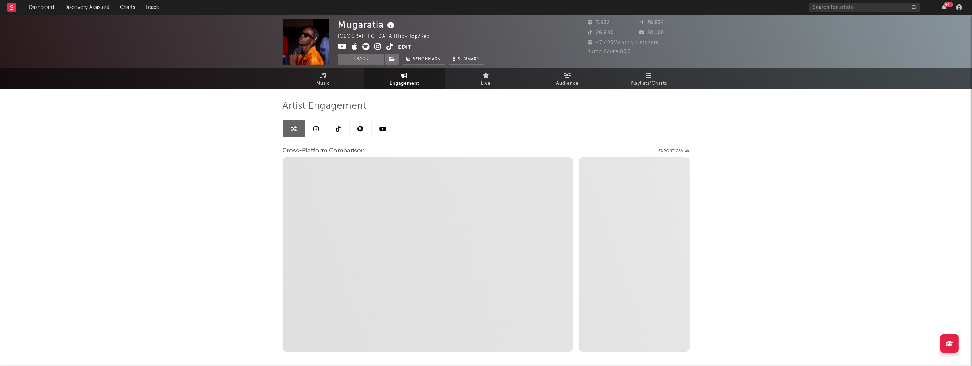
click at [379, 49] on icon at bounding box center [378, 46] width 7 height 7
select select "1m"
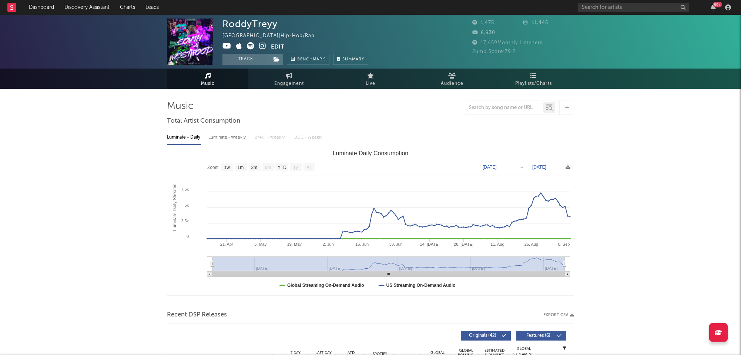
select select "1w"
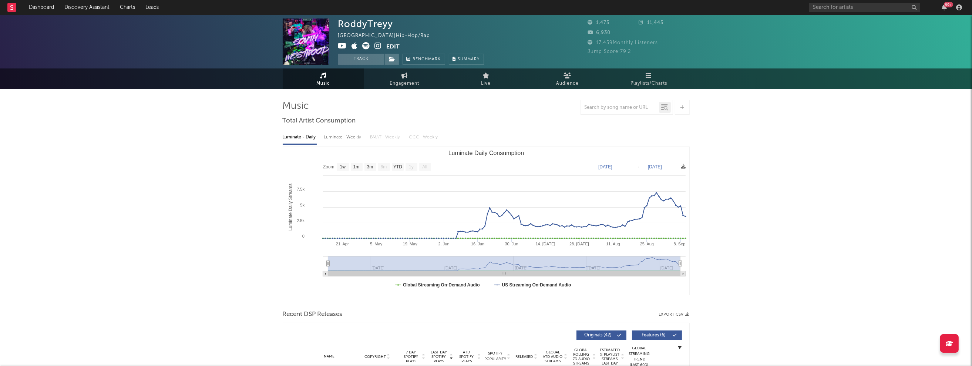
click at [340, 137] on div "Luminate - Weekly" at bounding box center [343, 137] width 39 height 13
select select "6m"
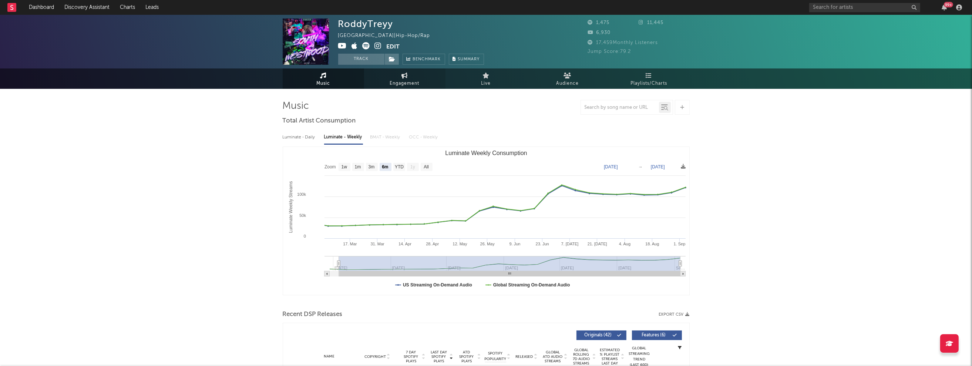
click at [412, 80] on span "Engagement" at bounding box center [405, 83] width 30 height 9
select select "1w"
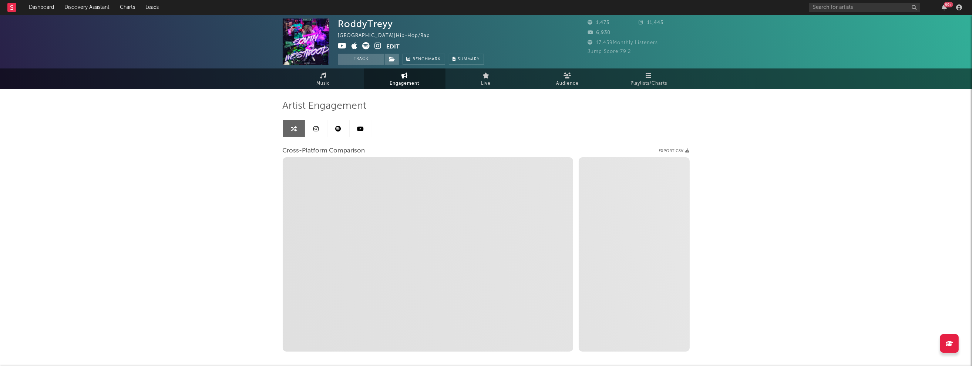
select select "1m"
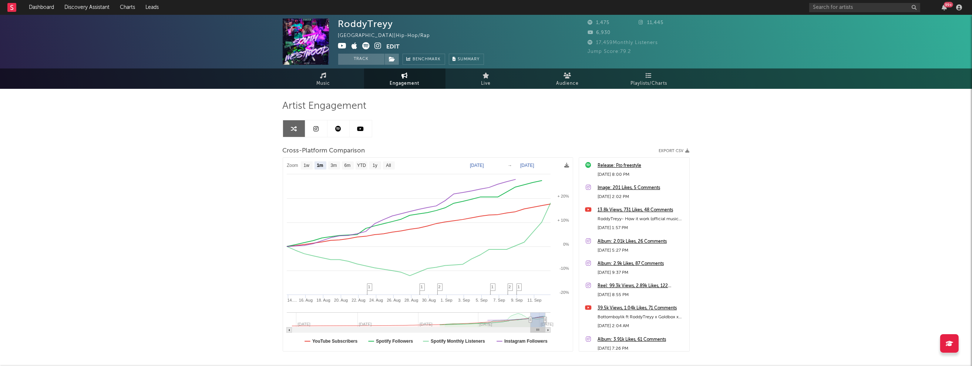
click at [379, 46] on icon at bounding box center [378, 45] width 7 height 7
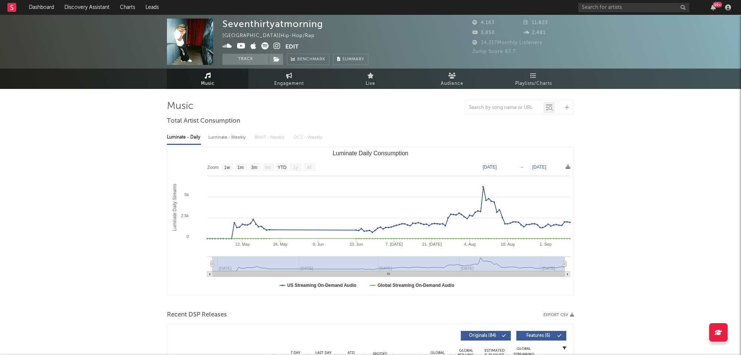
select select "1w"
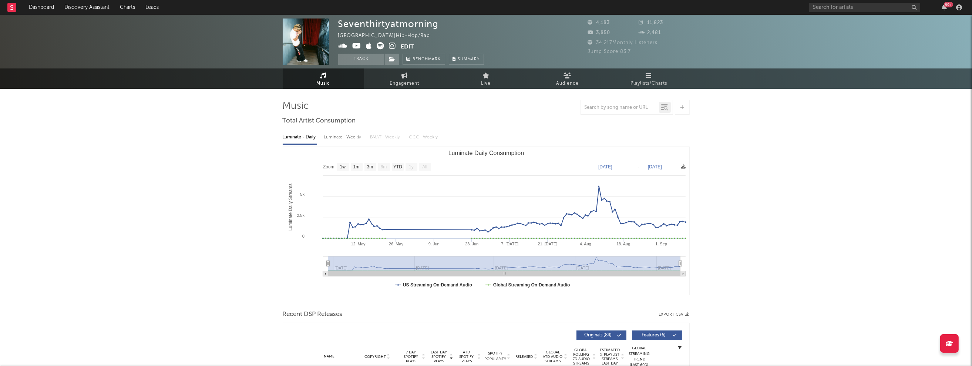
click at [342, 138] on div "Luminate - Weekly" at bounding box center [343, 137] width 39 height 13
select select "6m"
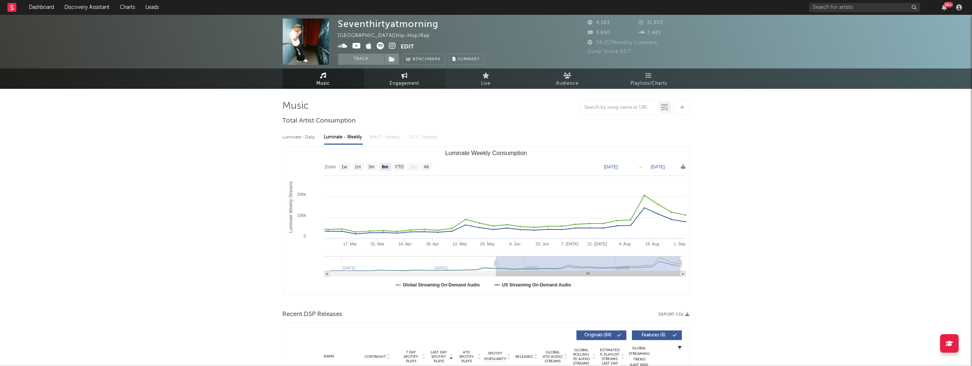
click at [414, 84] on span "Engagement" at bounding box center [405, 83] width 30 height 9
select select "1w"
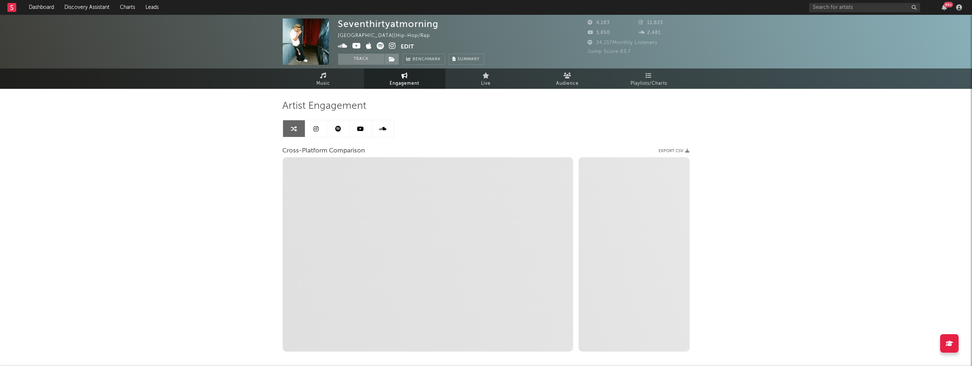
click at [393, 46] on icon at bounding box center [392, 45] width 7 height 7
select select "1m"
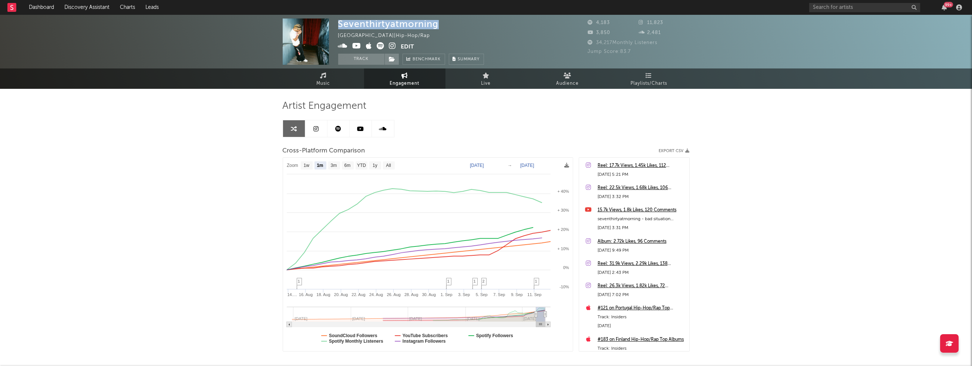
drag, startPoint x: 339, startPoint y: 24, endPoint x: 441, endPoint y: 25, distance: 101.8
click at [441, 25] on div "Seventhirtyatmorning United States | Hip-Hop/Rap Edit Track Benchmark Summary" at bounding box center [411, 42] width 146 height 46
copy div "Seventhirtyatmorning"
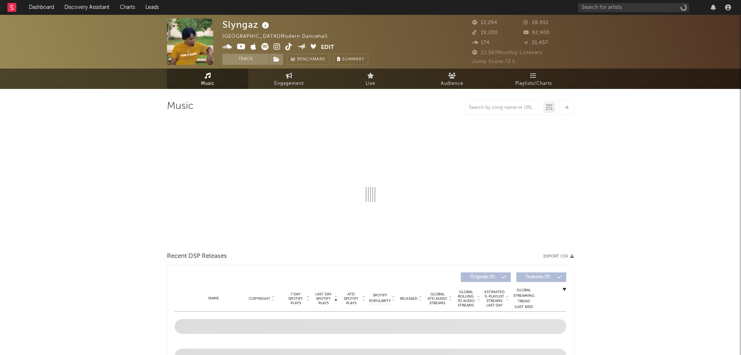
select select "1w"
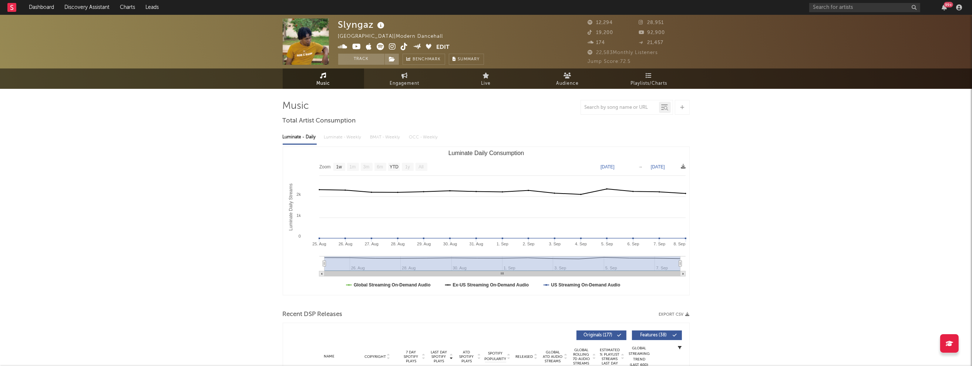
click at [393, 47] on icon at bounding box center [392, 46] width 7 height 7
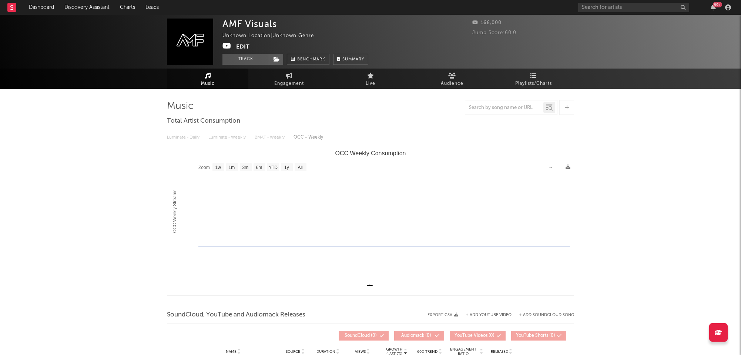
select select "1w"
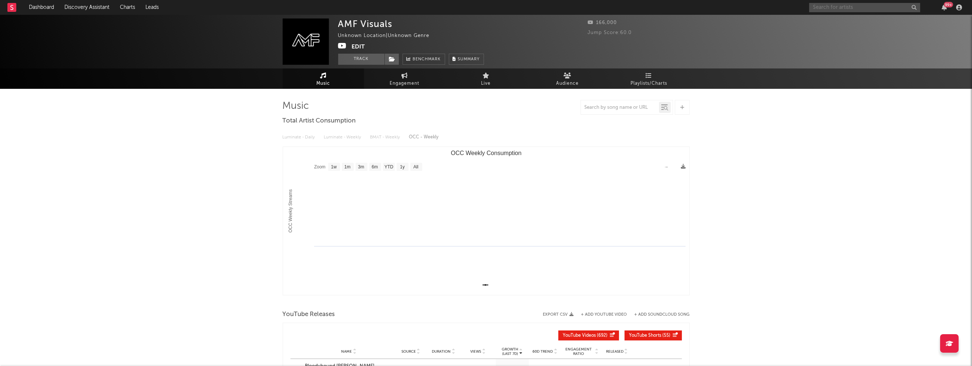
click at [740, 7] on input "text" at bounding box center [864, 7] width 111 height 9
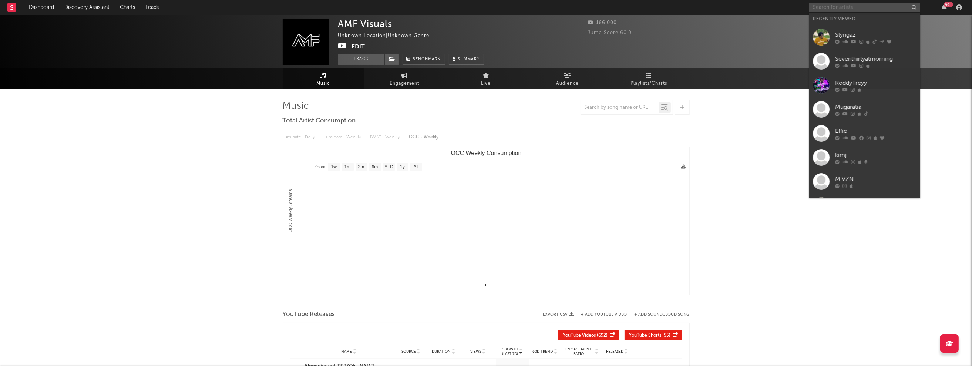
paste input "Lil Devo78"
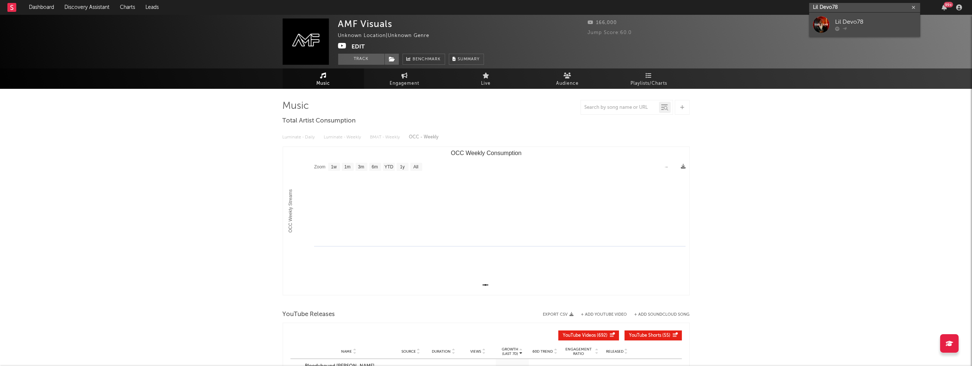
type input "Lil Devo78"
click at [740, 19] on div "Lil Devo78" at bounding box center [875, 22] width 81 height 9
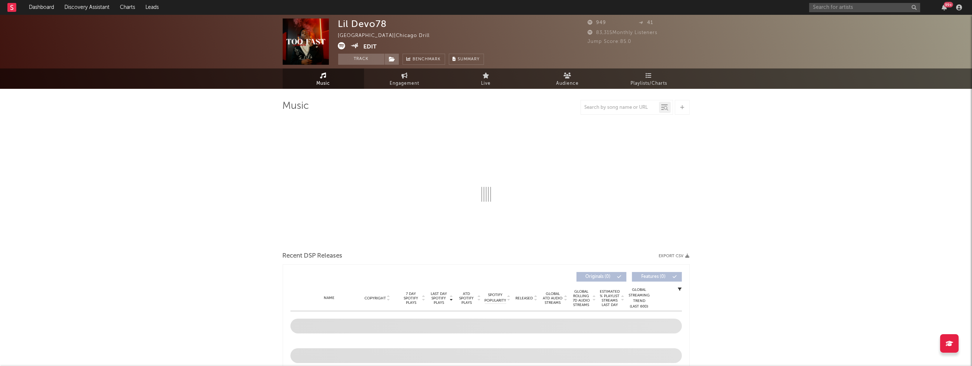
select select "1w"
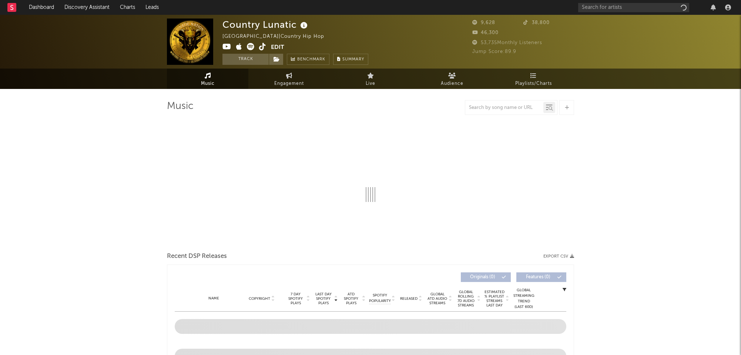
select select "1w"
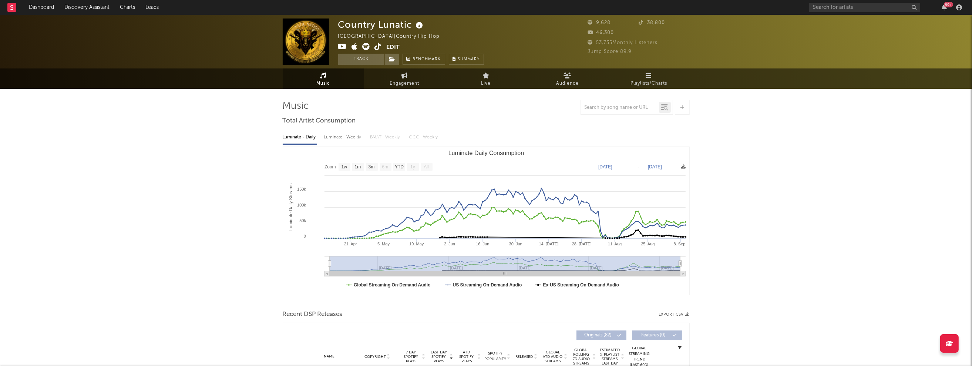
click at [334, 135] on div "Luminate - Weekly" at bounding box center [343, 137] width 39 height 13
select select "1w"
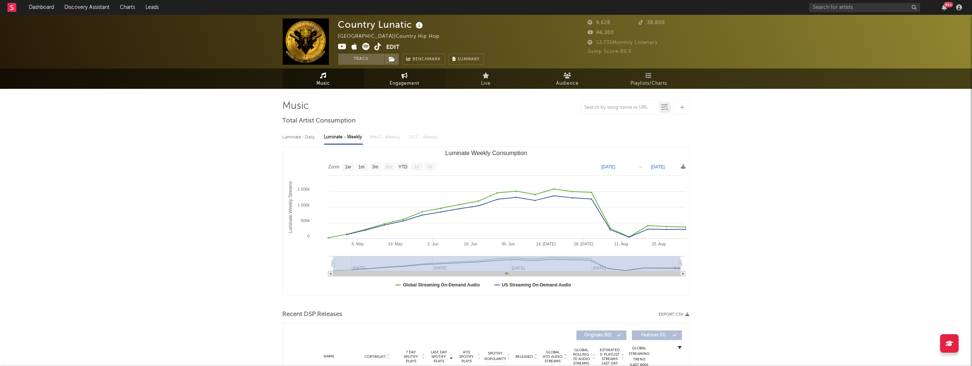
click at [406, 75] on icon at bounding box center [405, 76] width 6 height 6
select select "1w"
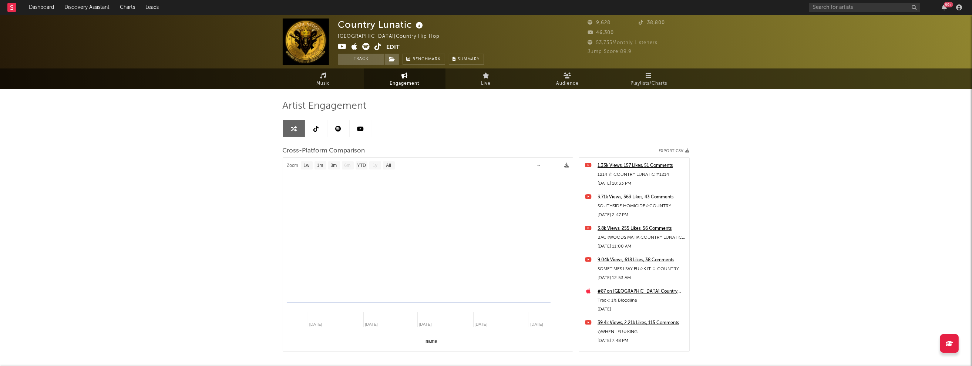
select select "1m"
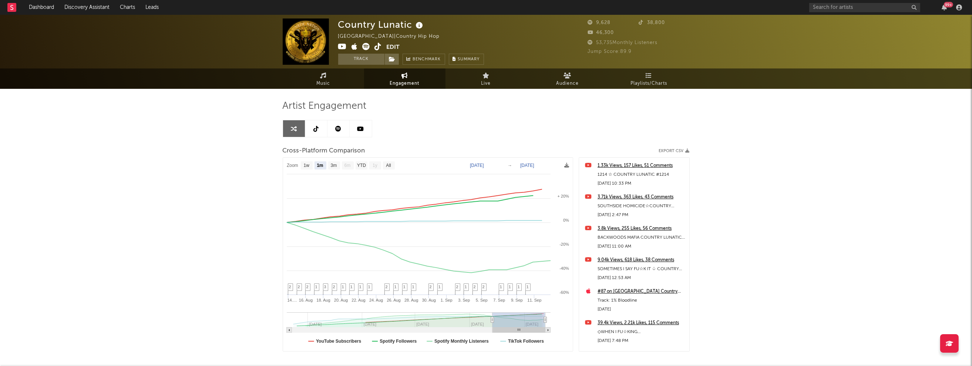
click at [342, 45] on icon at bounding box center [342, 46] width 9 height 7
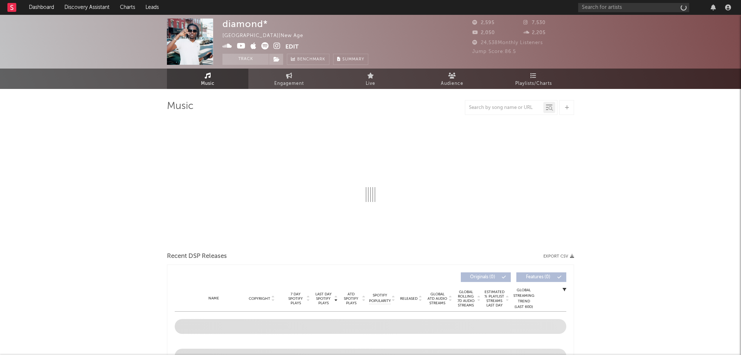
select select "1w"
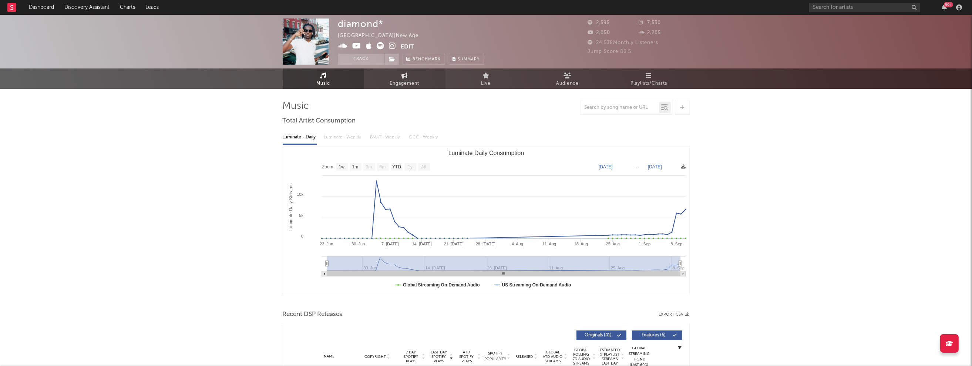
click at [395, 82] on span "Engagement" at bounding box center [405, 83] width 30 height 9
select select "1w"
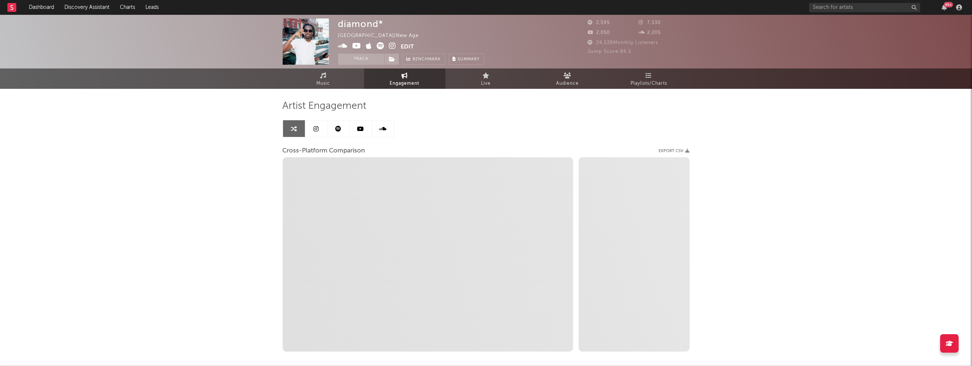
select select "1m"
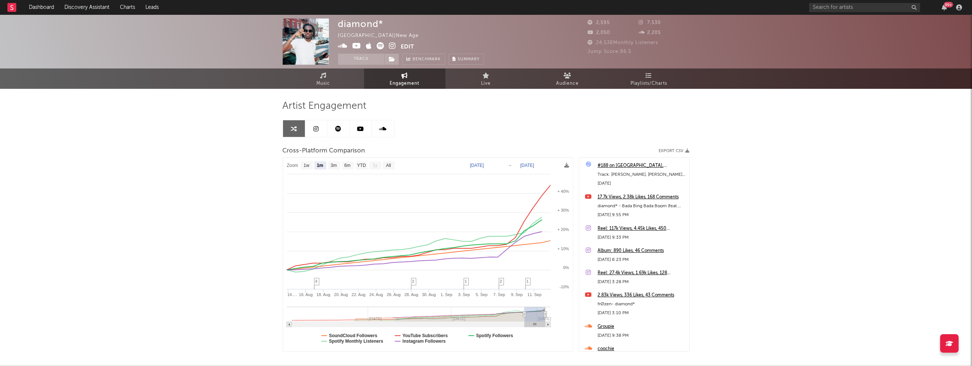
click at [393, 44] on icon at bounding box center [392, 45] width 7 height 7
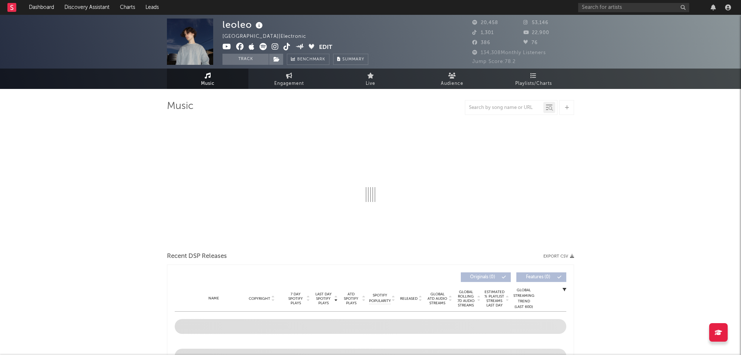
select select "6m"
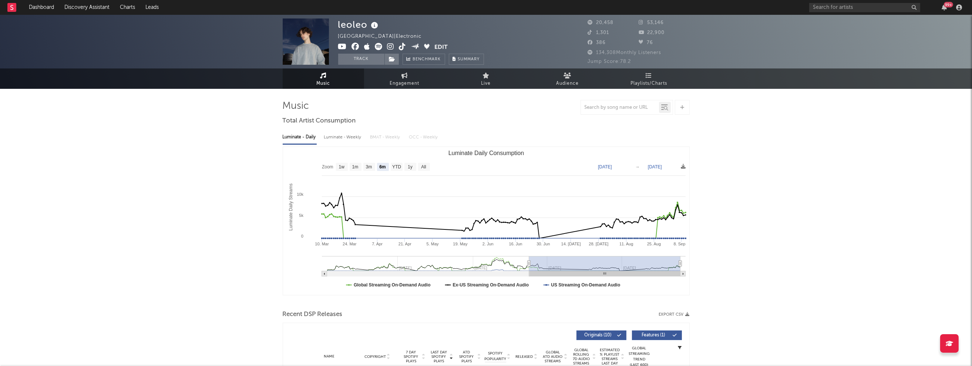
click at [341, 135] on div "Luminate - Weekly" at bounding box center [343, 137] width 39 height 13
select select "6m"
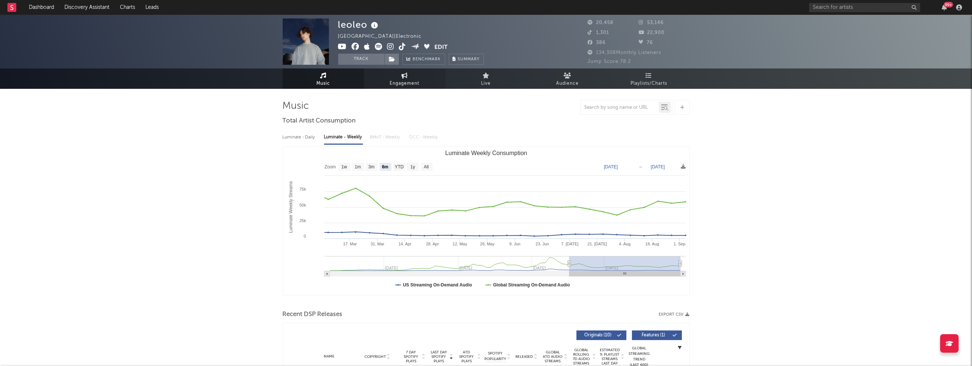
click at [419, 81] on span "Engagement" at bounding box center [405, 83] width 30 height 9
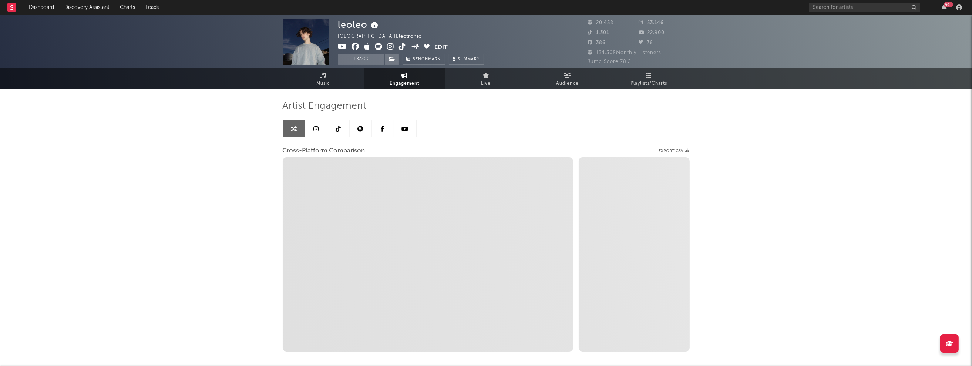
select select "1w"
click at [389, 46] on icon at bounding box center [390, 46] width 7 height 7
select select "1m"
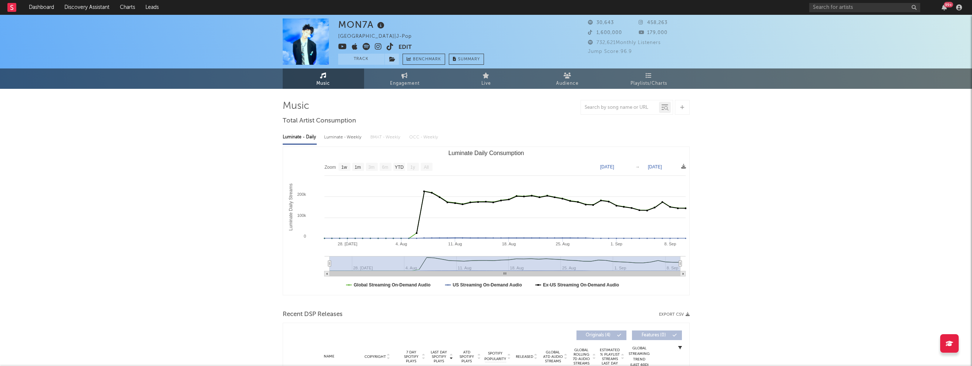
select select "1w"
drag, startPoint x: 333, startPoint y: 139, endPoint x: 340, endPoint y: 135, distance: 8.0
click at [333, 139] on div "Luminate - Weekly" at bounding box center [343, 137] width 39 height 13
select select "1w"
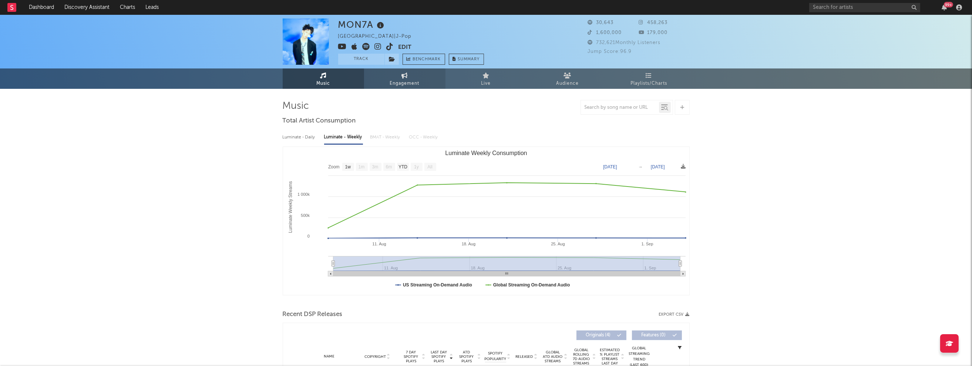
click at [409, 78] on link "Engagement" at bounding box center [404, 78] width 81 height 20
select select "1w"
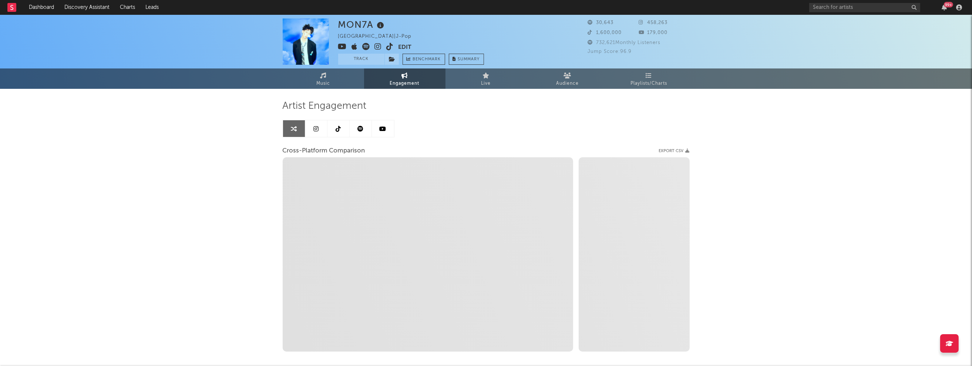
click at [379, 47] on icon at bounding box center [378, 46] width 7 height 7
select select "1m"
